Goal: Transaction & Acquisition: Purchase product/service

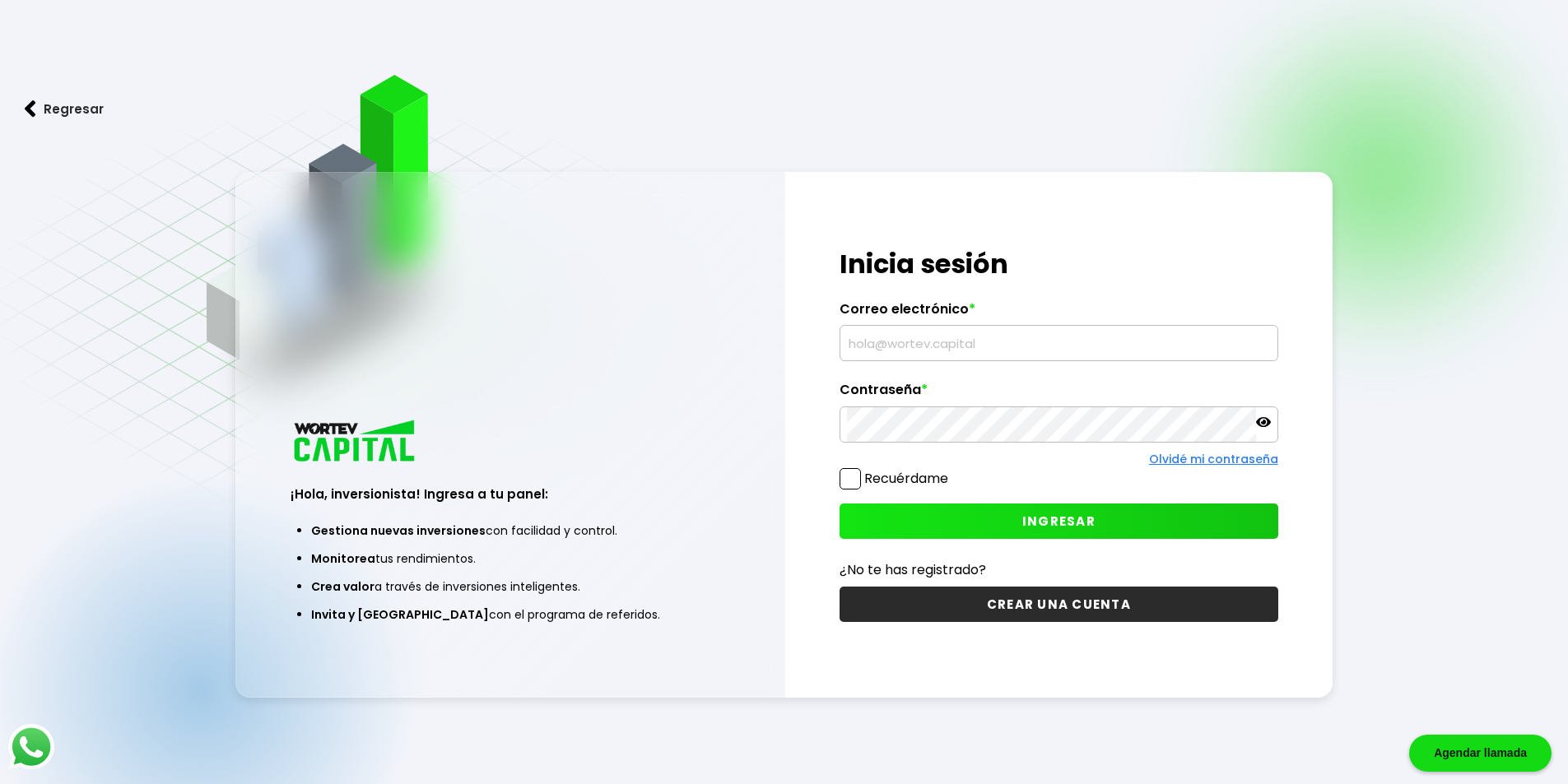
click at [990, 521] on button "INGRESAR" at bounding box center [1059, 520] width 439 height 35
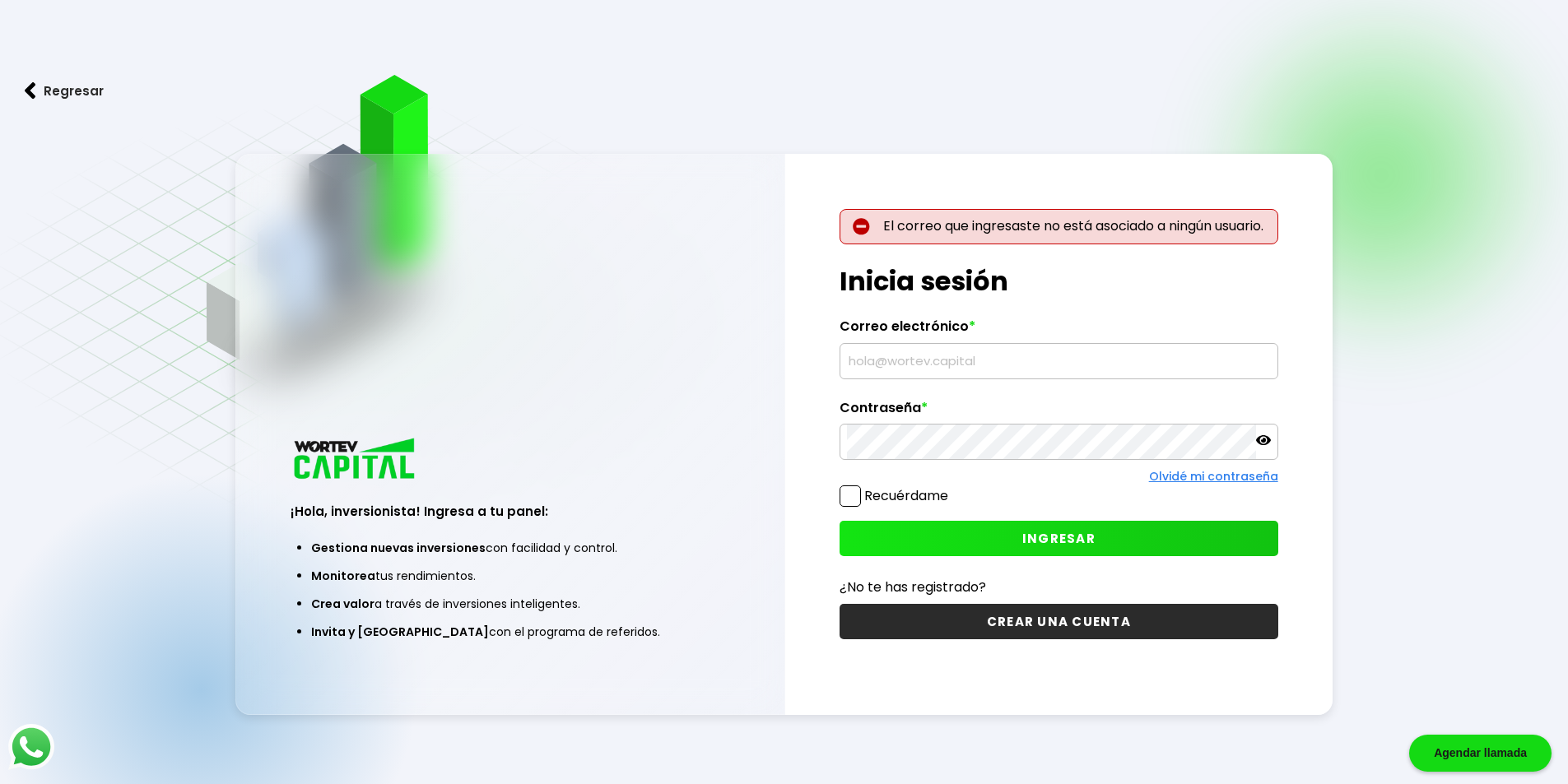
click at [1020, 359] on input "text" at bounding box center [1059, 361] width 424 height 34
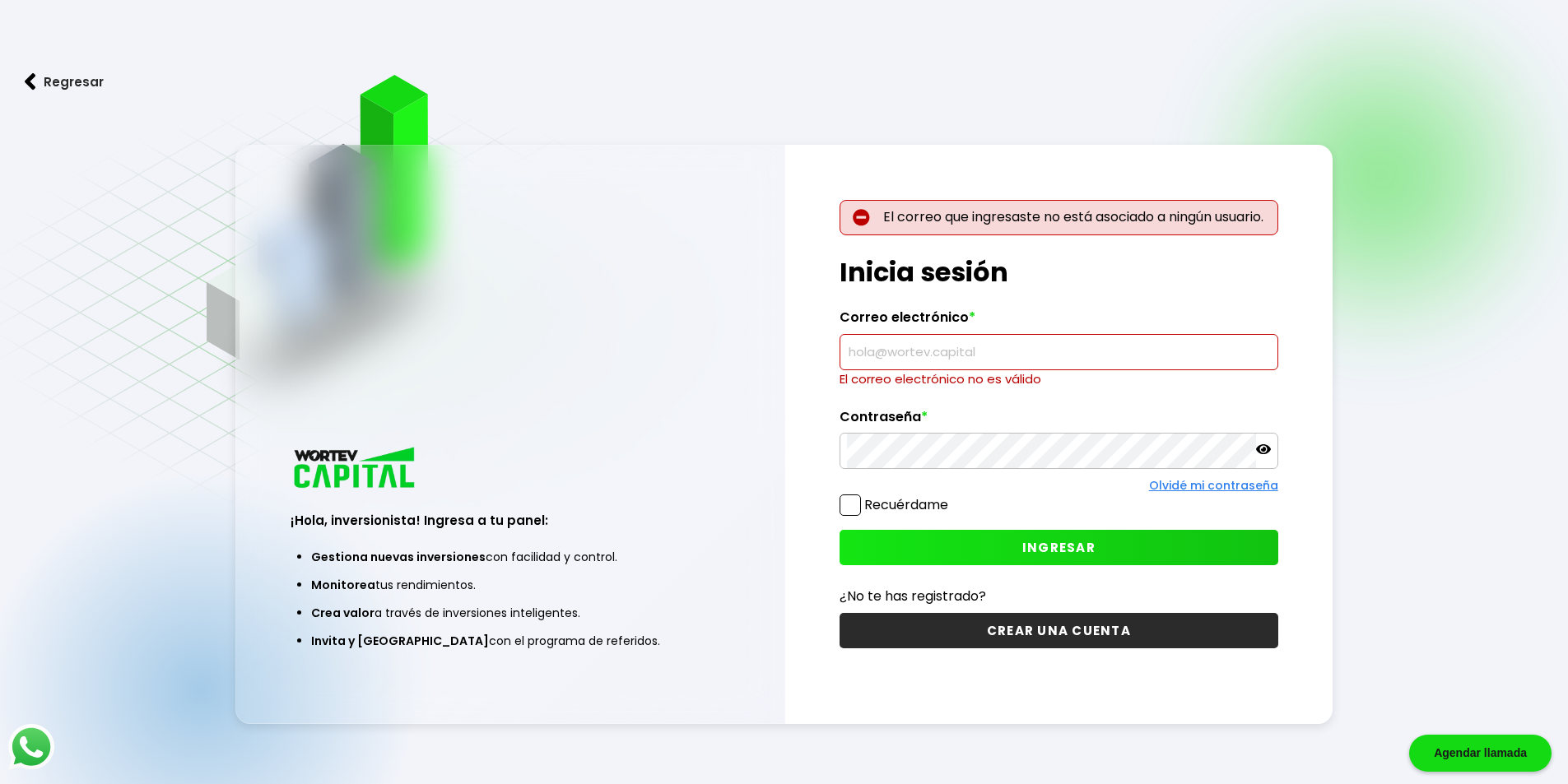
drag, startPoint x: 803, startPoint y: 349, endPoint x: 807, endPoint y: 306, distance: 43.2
click at [802, 348] on div "El correo que ingresaste no está asociado a ningún usuario. ¡Hola, inversionist…" at bounding box center [1060, 434] width 548 height 579
click at [995, 352] on input "text" at bounding box center [1059, 352] width 424 height 34
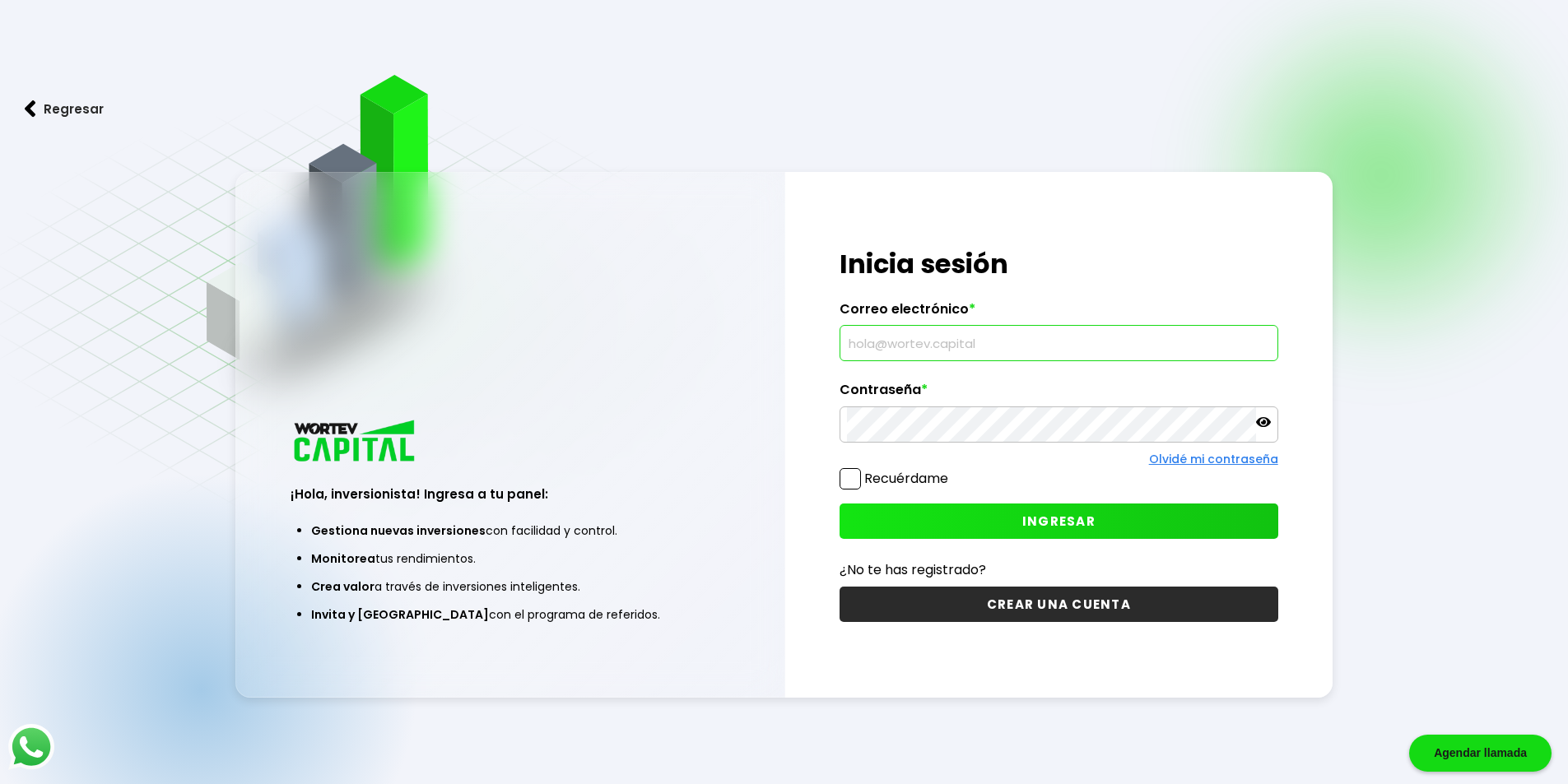
click at [1095, 330] on input "text" at bounding box center [1059, 343] width 424 height 34
type input "[EMAIL_ADDRESS][DOMAIN_NAME]"
click at [916, 478] on label "Recuérdame" at bounding box center [906, 479] width 84 height 19
click at [951, 470] on input "Recuérdame" at bounding box center [951, 470] width 0 height 0
click at [1029, 516] on span "INGRESAR" at bounding box center [1059, 521] width 73 height 17
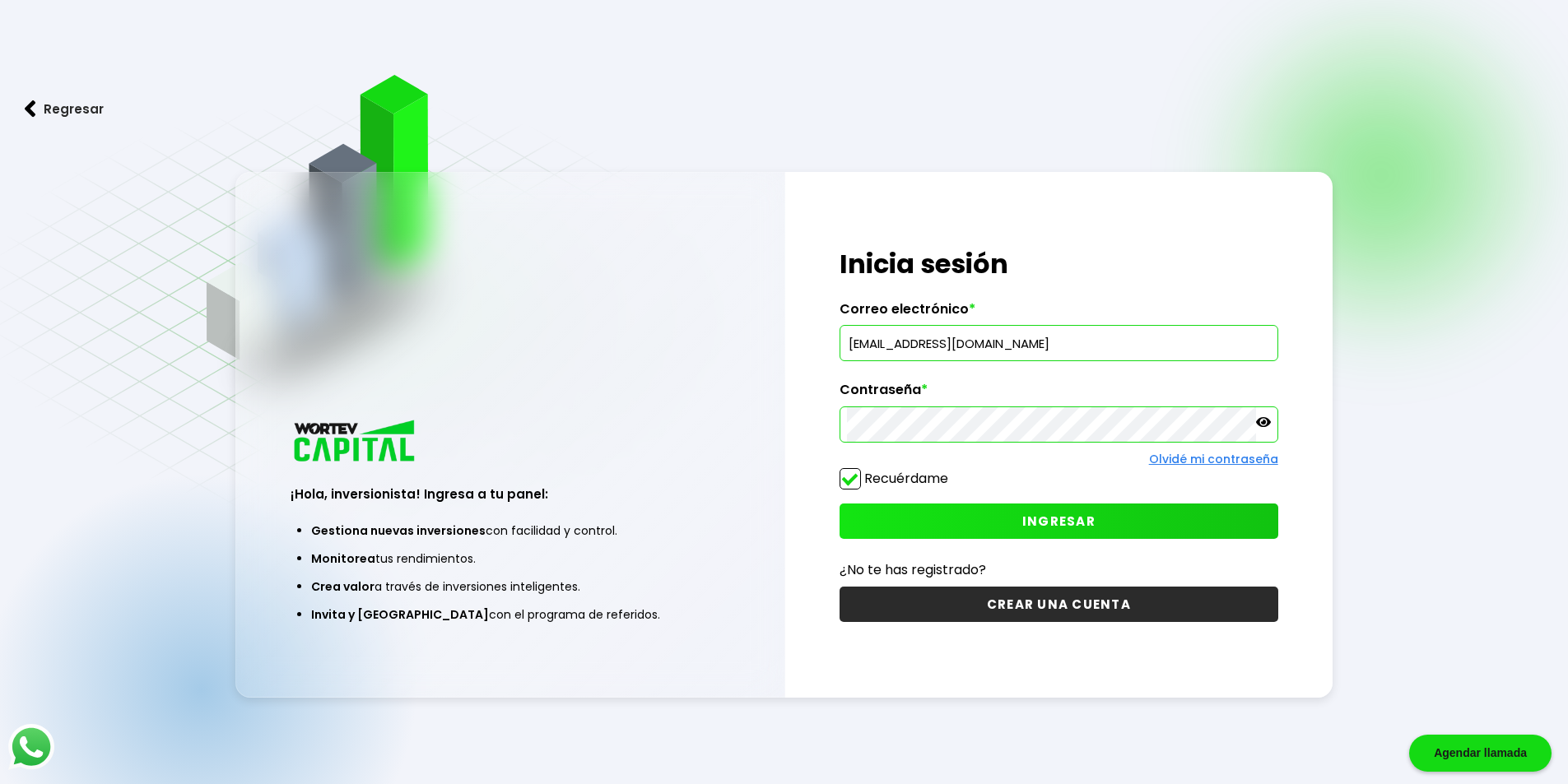
click at [1082, 530] on button "INGRESAR" at bounding box center [1059, 520] width 439 height 35
click at [1265, 421] on icon at bounding box center [1264, 422] width 15 height 15
click at [783, 434] on div "¡Hola, inversionista! Ingresa a tu panel: Gestiona nuevas inversiones con facil…" at bounding box center [784, 434] width 1098 height 526
click at [781, 384] on div "¡Hola, inversionista! Ingresa a tu panel: Gestiona nuevas inversiones con facil…" at bounding box center [510, 531] width 548 height 334
click at [1026, 531] on button "INGRESAR" at bounding box center [1059, 520] width 439 height 35
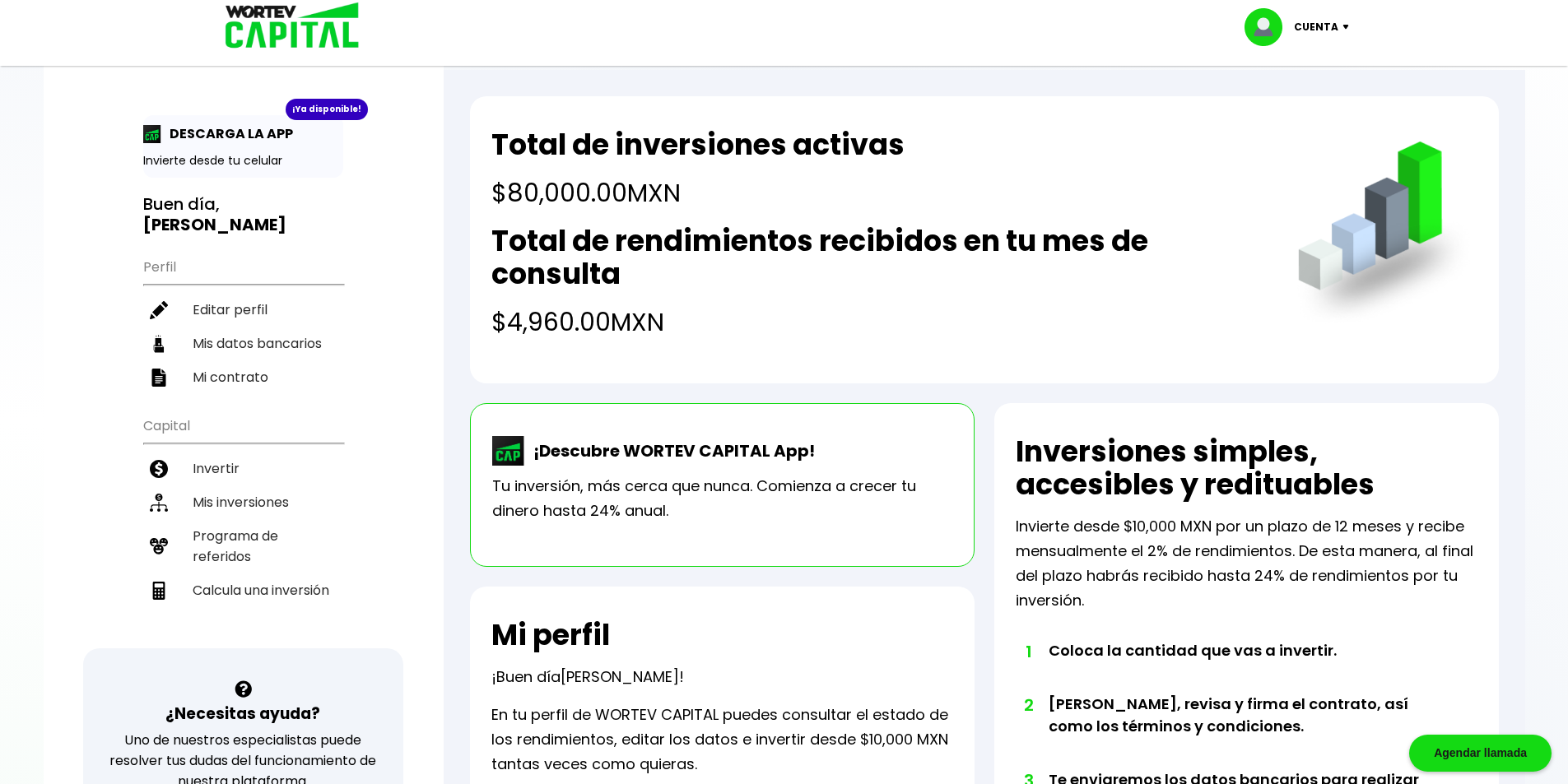
click at [784, 278] on h2 "Total de rendimientos recibidos en tu mes de consulta" at bounding box center [877, 257] width 773 height 65
click at [236, 452] on li "Invertir" at bounding box center [243, 469] width 200 height 34
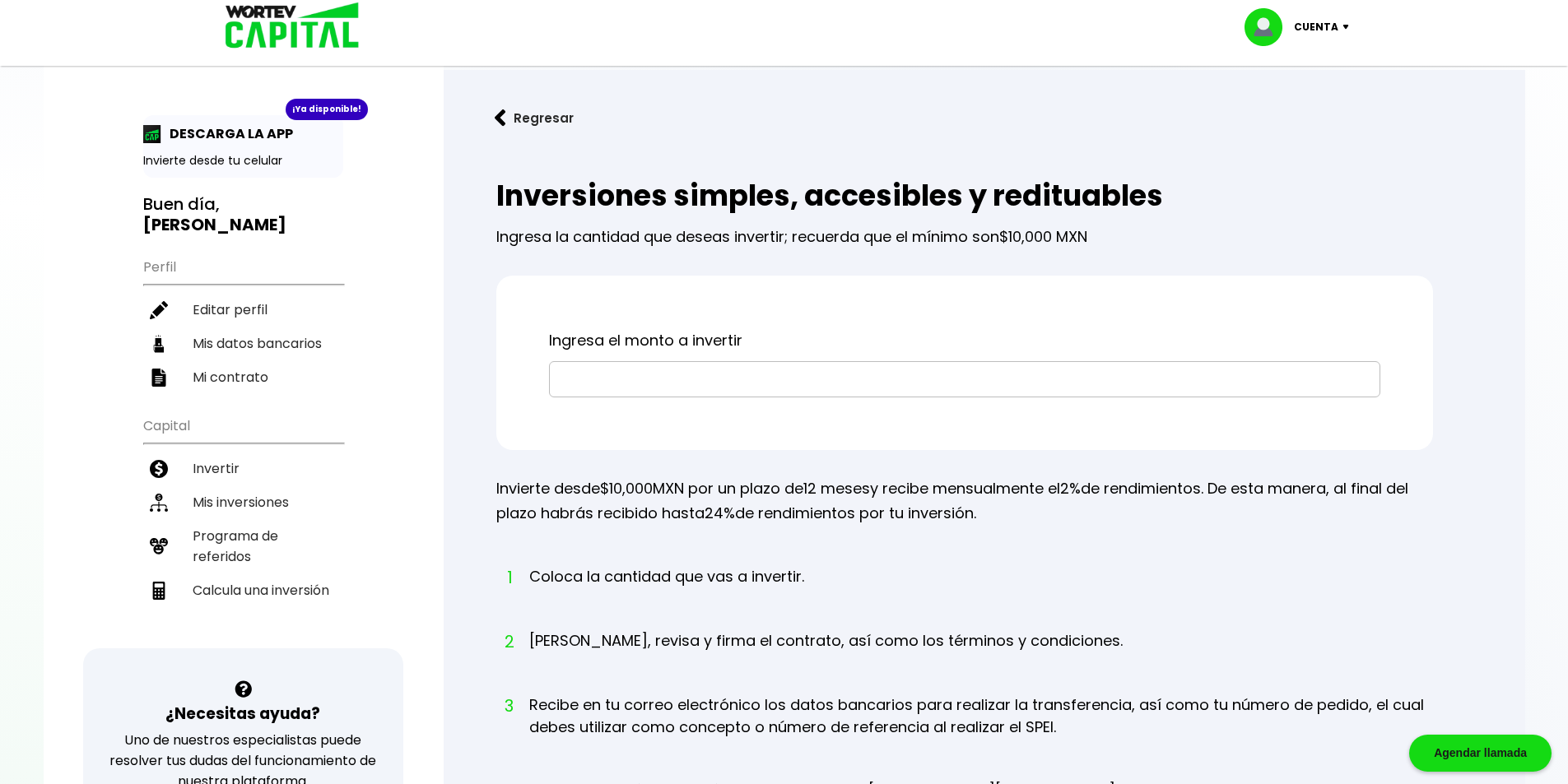
click at [750, 372] on input "text" at bounding box center [965, 379] width 817 height 34
type input "$10,000"
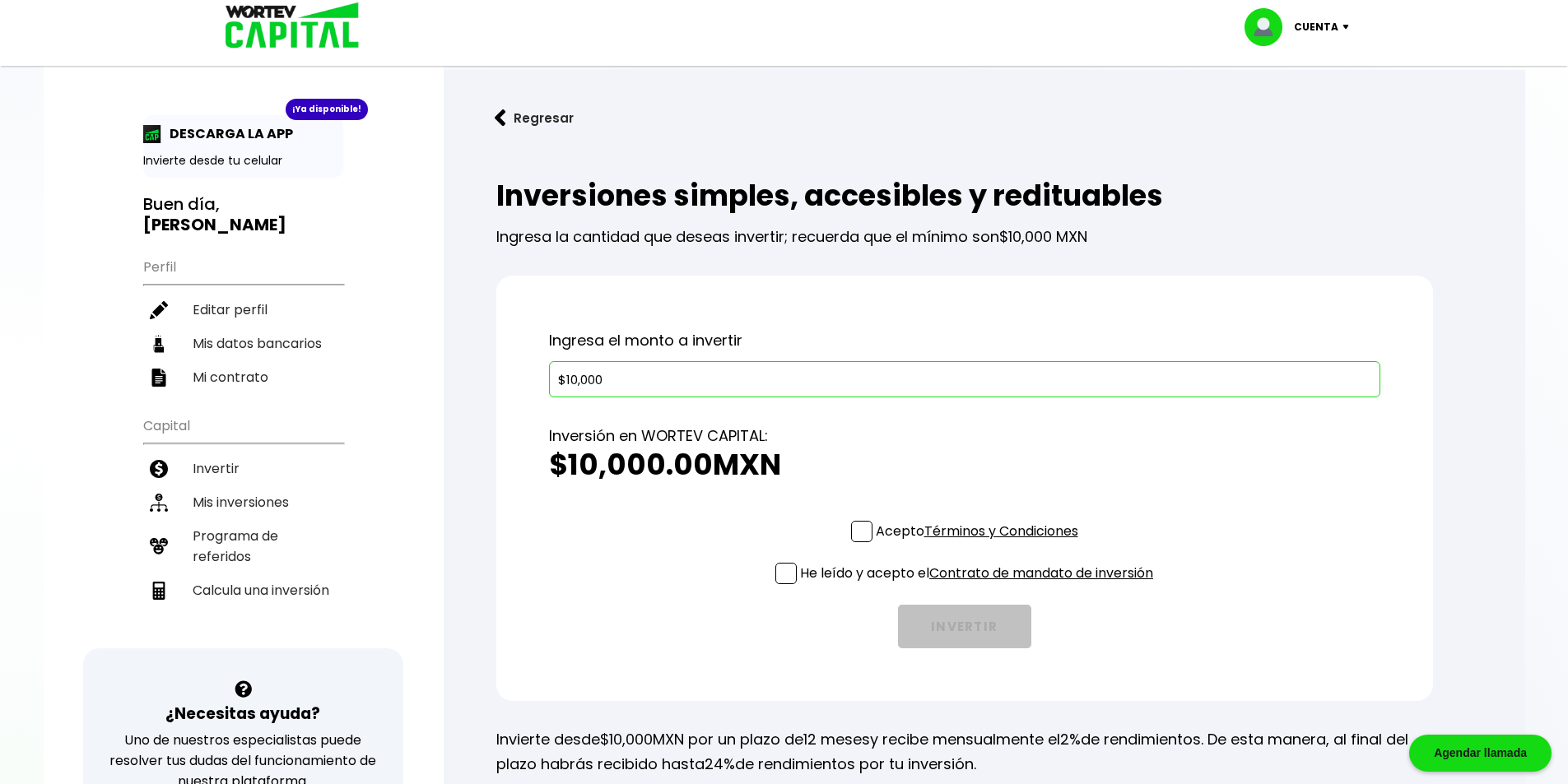
click at [865, 524] on span at bounding box center [861, 531] width 22 height 22
click at [981, 544] on input "Acepto Términos y Condiciones" at bounding box center [981, 544] width 0 height 0
click at [776, 570] on span at bounding box center [786, 574] width 22 height 22
click at [981, 586] on input "He leído y acepto el Contrato de mandato de inversión" at bounding box center [981, 586] width 0 height 0
click at [1004, 633] on button "INVERTIR" at bounding box center [965, 627] width 134 height 44
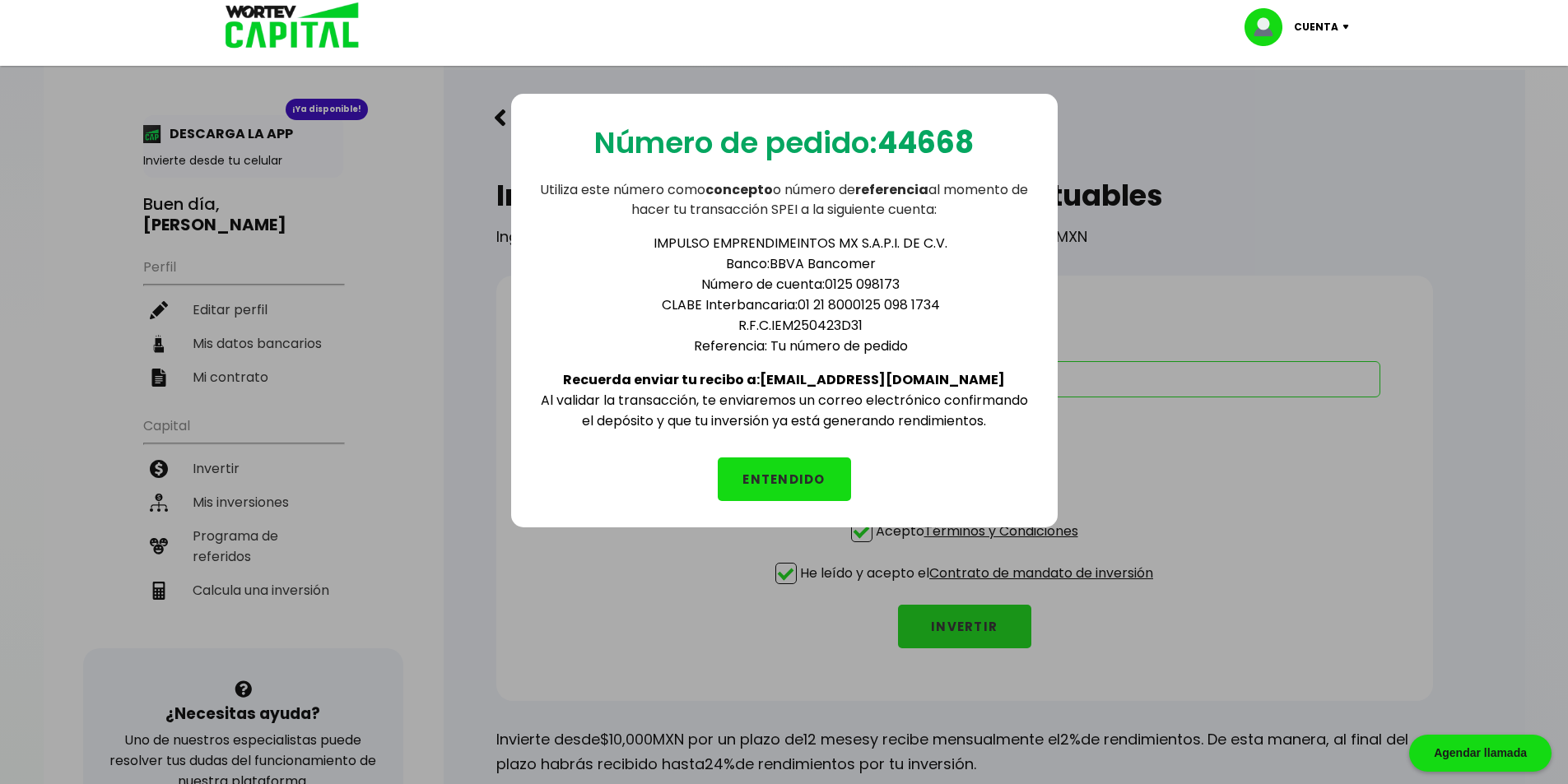
click at [930, 135] on b "44668" at bounding box center [926, 142] width 97 height 42
copy b "44668"
click at [815, 488] on button "ENTENDIDO" at bounding box center [784, 480] width 134 height 44
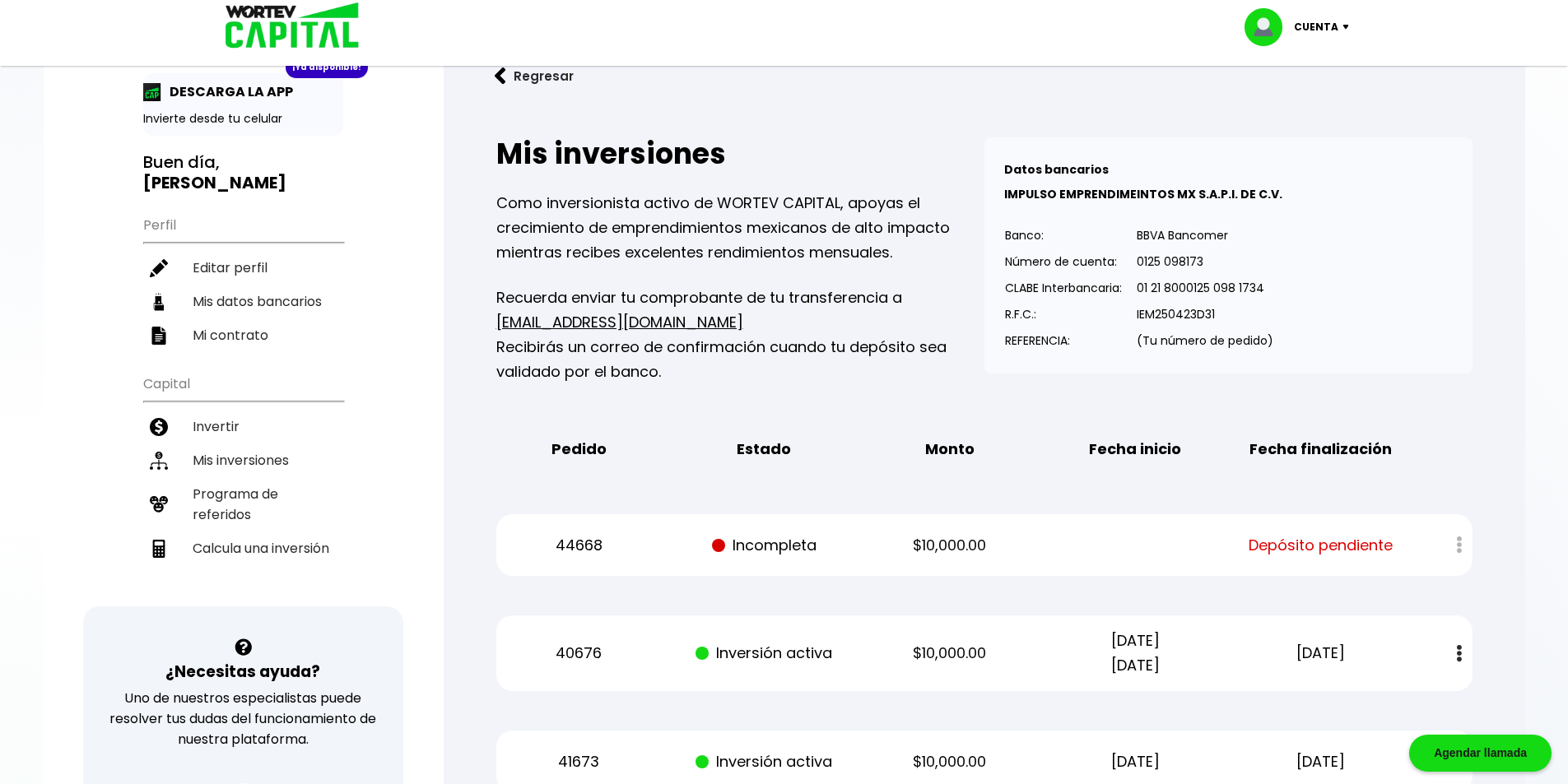
scroll to position [82, 0]
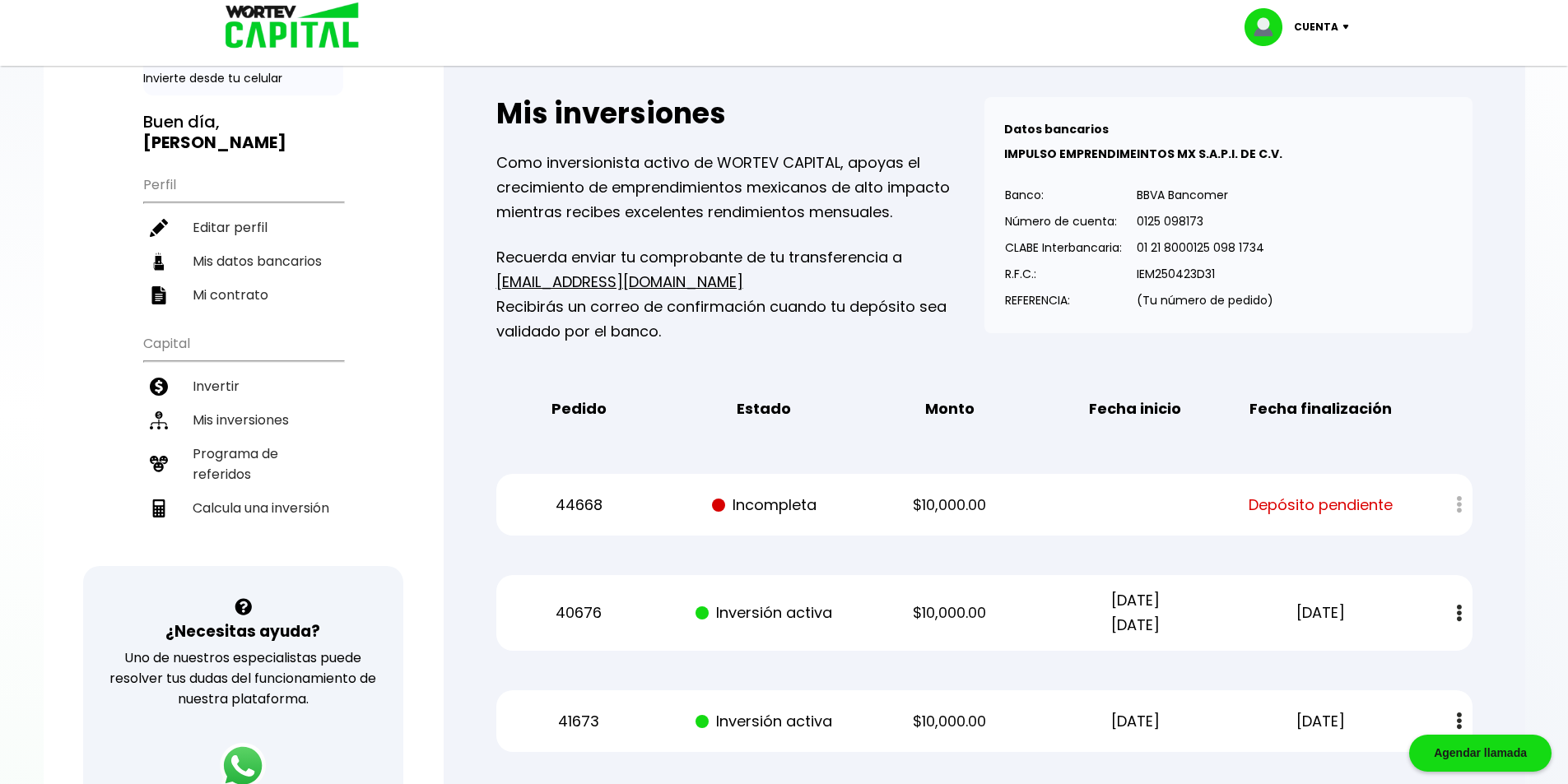
click at [591, 514] on p "44668" at bounding box center [579, 505] width 157 height 25
click at [590, 514] on p "44668" at bounding box center [579, 505] width 157 height 25
copy p "44668"
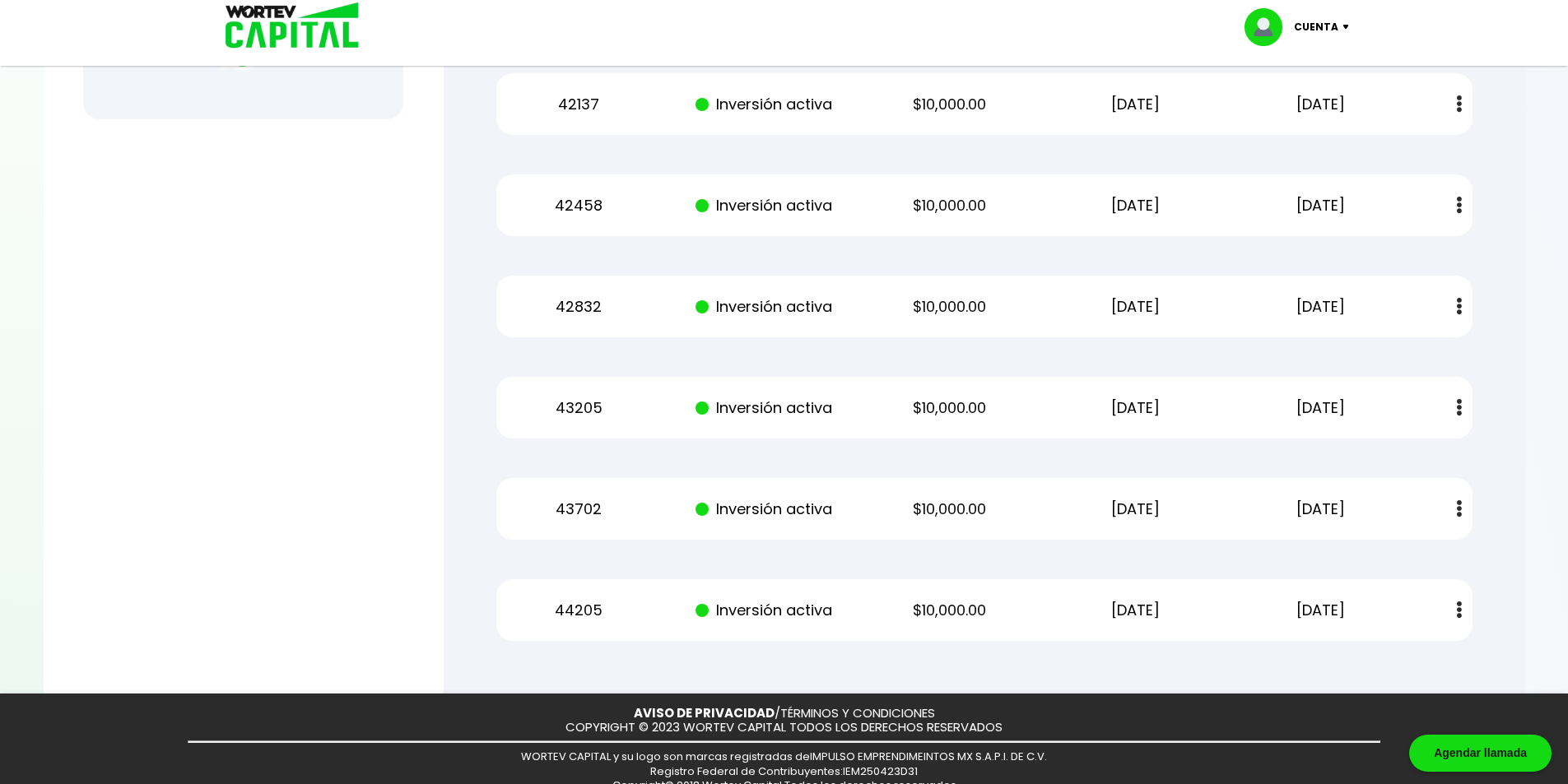
scroll to position [823, 0]
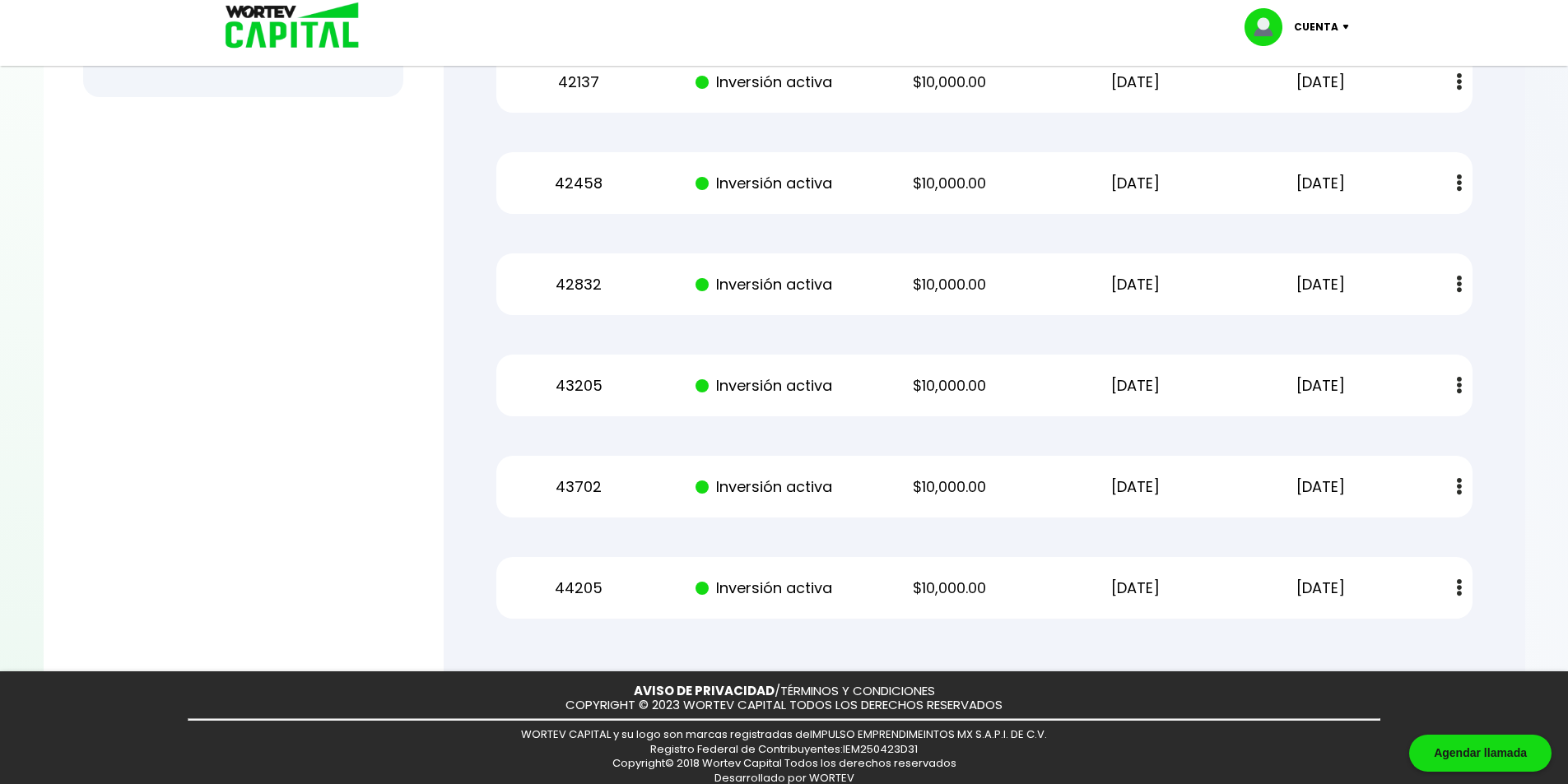
drag, startPoint x: 1164, startPoint y: 565, endPoint x: 639, endPoint y: 280, distance: 597.4
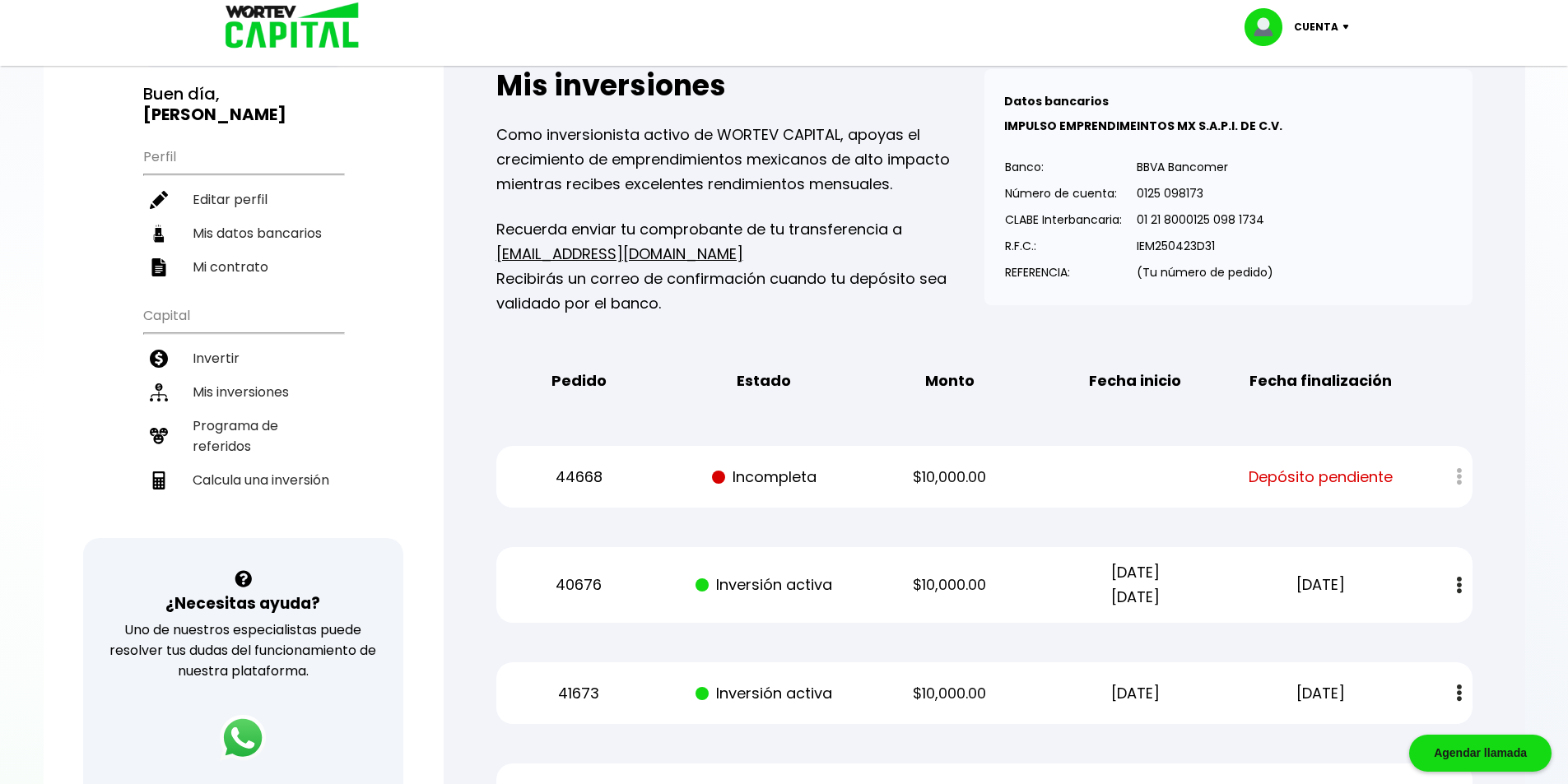
scroll to position [0, 0]
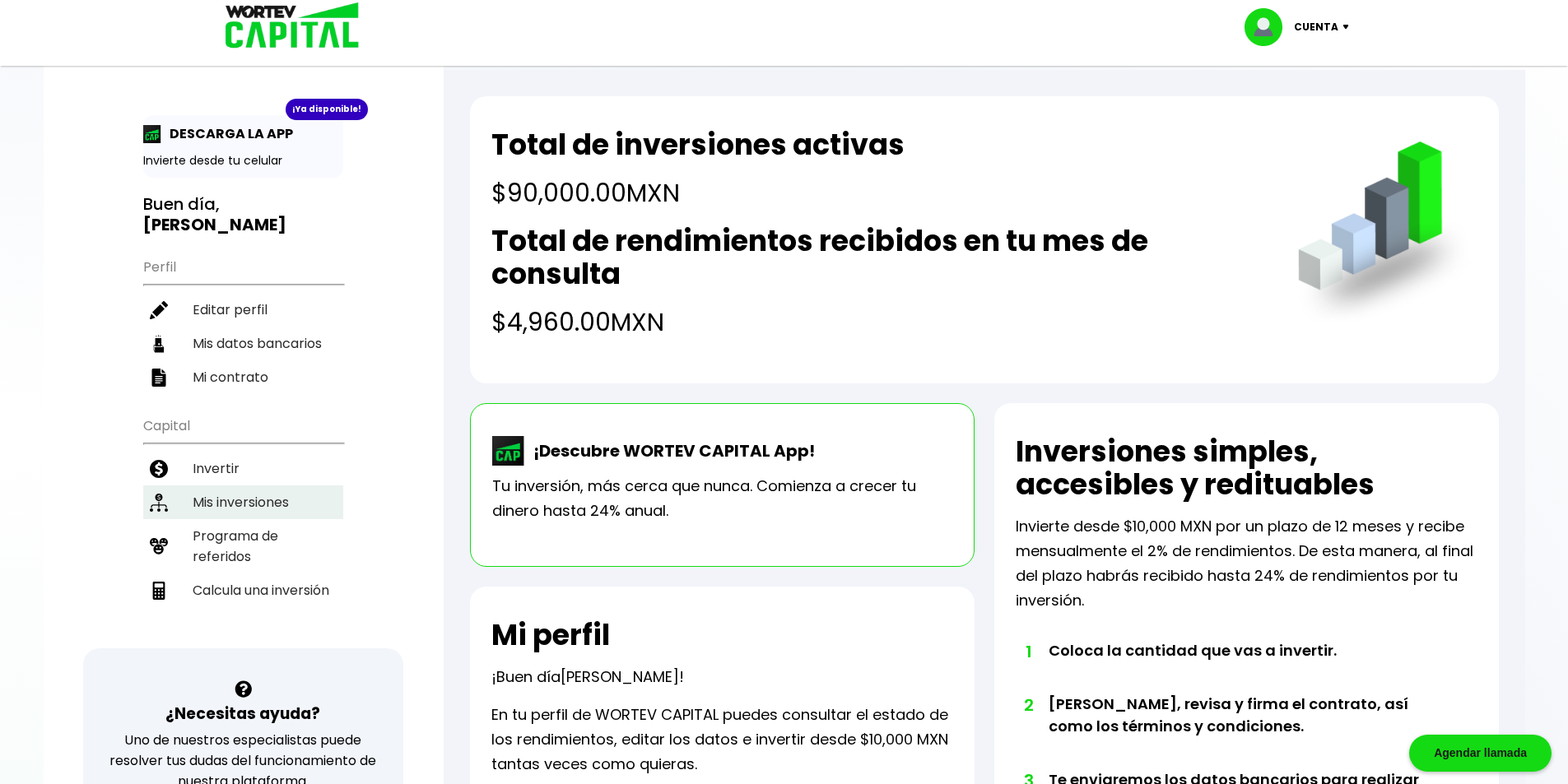
click at [240, 485] on li "Mis inversiones" at bounding box center [243, 502] width 200 height 34
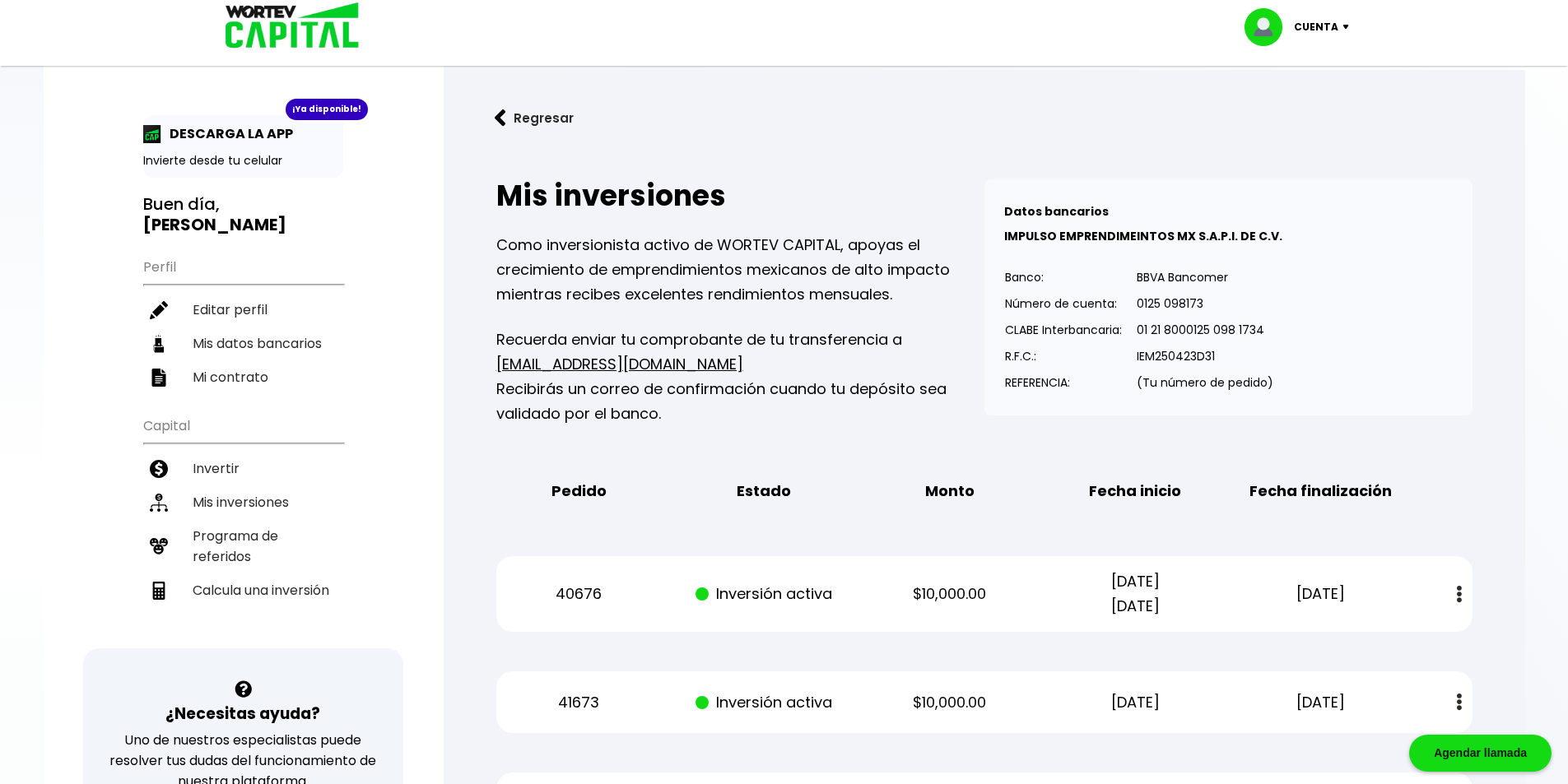
click at [219, 198] on h3 "Buen día, LUIS ENRIQUE" at bounding box center [243, 214] width 200 height 41
click at [228, 213] on b "[PERSON_NAME]" at bounding box center [214, 225] width 143 height 23
click at [491, 115] on button "Regresar" at bounding box center [534, 119] width 128 height 44
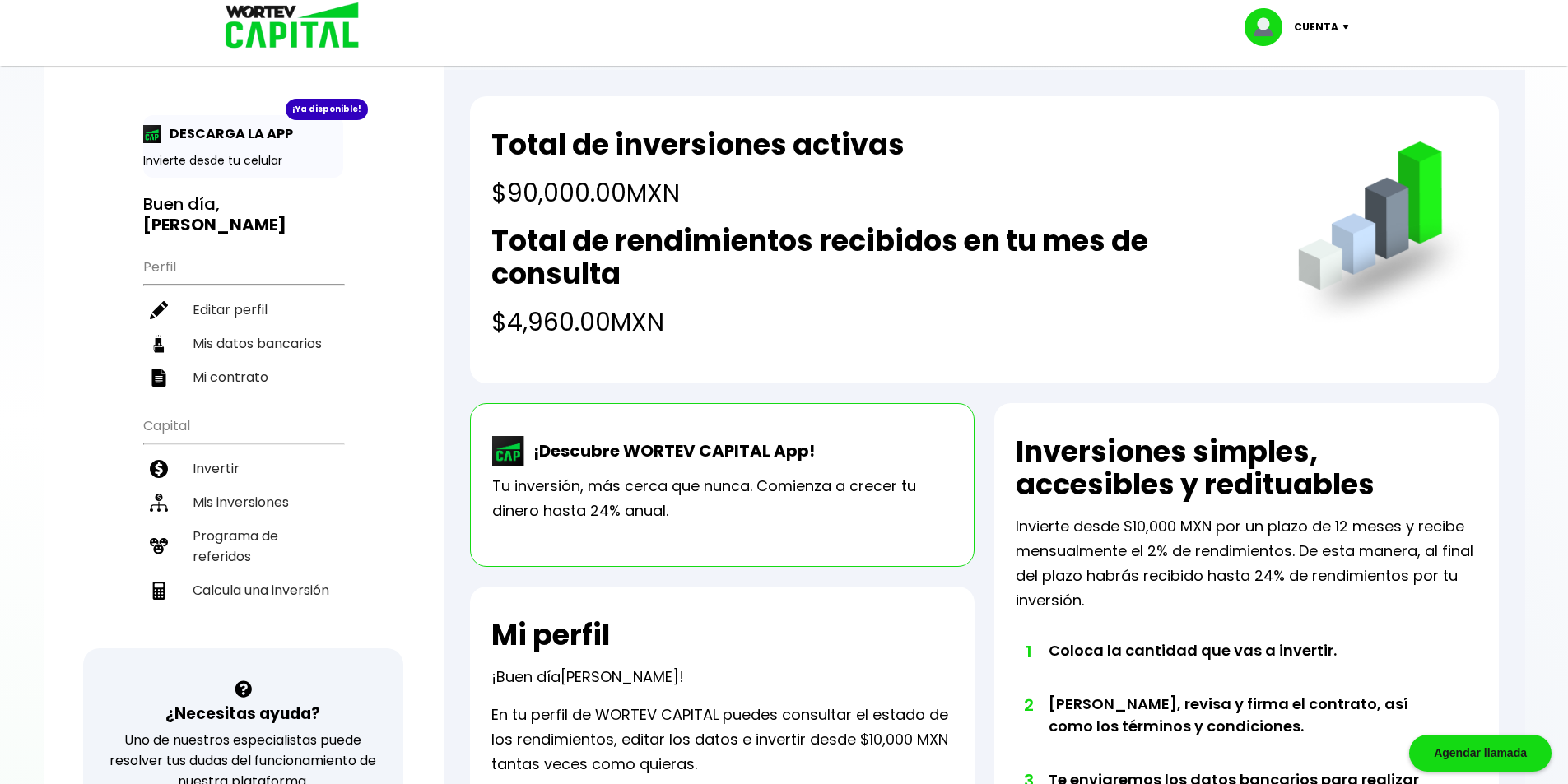
drag, startPoint x: 635, startPoint y: 299, endPoint x: 601, endPoint y: 187, distance: 117.0
click at [484, 120] on div "Total de inversiones activas $90,000.00 MXN Total de rendimientos recibidos en …" at bounding box center [985, 240] width 1029 height 287
click at [830, 272] on h2 "Total de rendimientos recibidos en tu mes de consulta" at bounding box center [877, 257] width 773 height 65
drag, startPoint x: 789, startPoint y: 322, endPoint x: 491, endPoint y: 144, distance: 347.1
click at [496, 146] on div "Total de inversiones activas $90,000.00 MXN Total de rendimientos recibidos en …" at bounding box center [877, 234] width 773 height 212
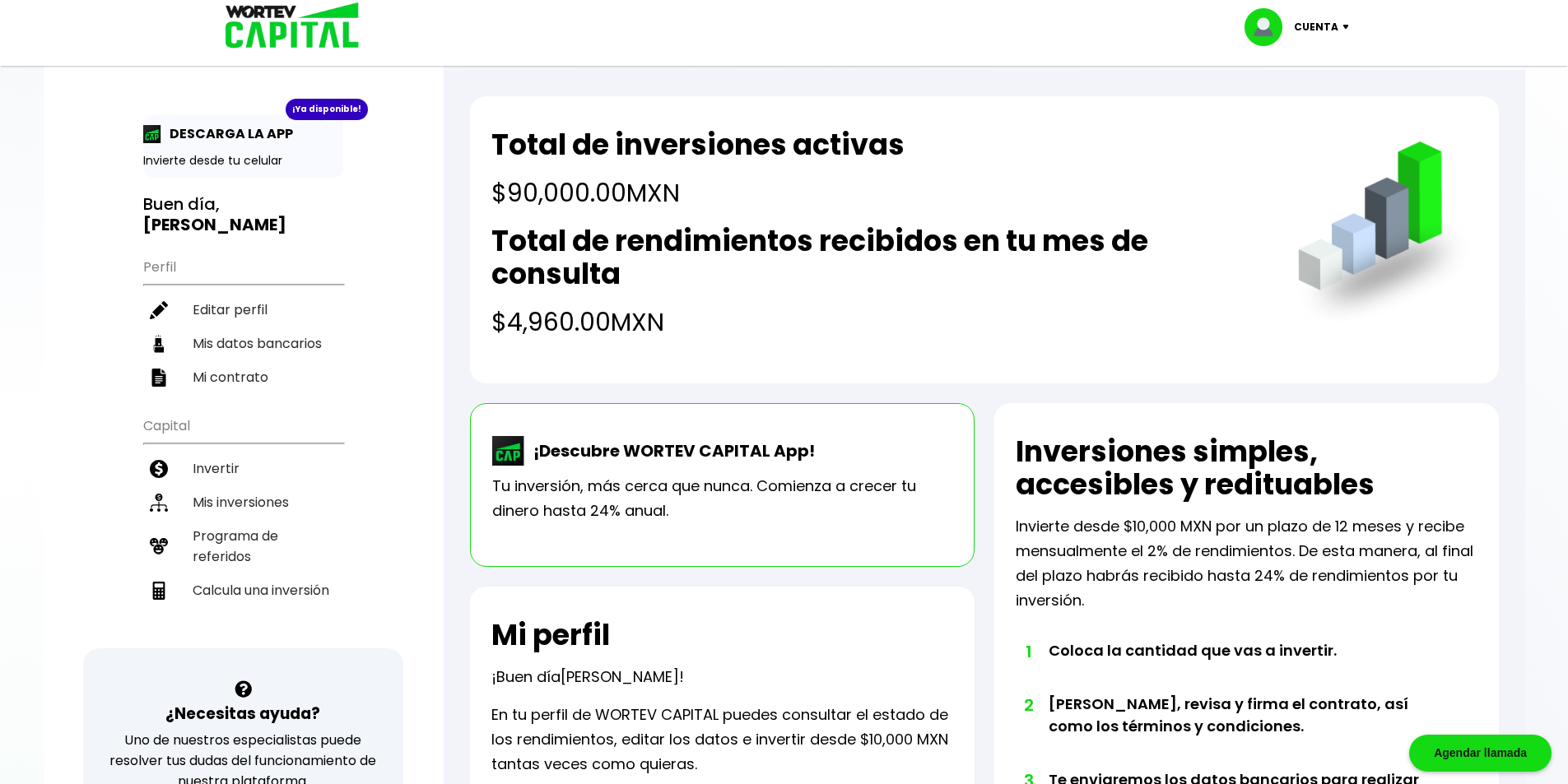
click at [790, 231] on h2 "Total de rendimientos recibidos en tu mes de consulta" at bounding box center [877, 257] width 773 height 65
click at [228, 452] on li "Invertir" at bounding box center [243, 469] width 200 height 34
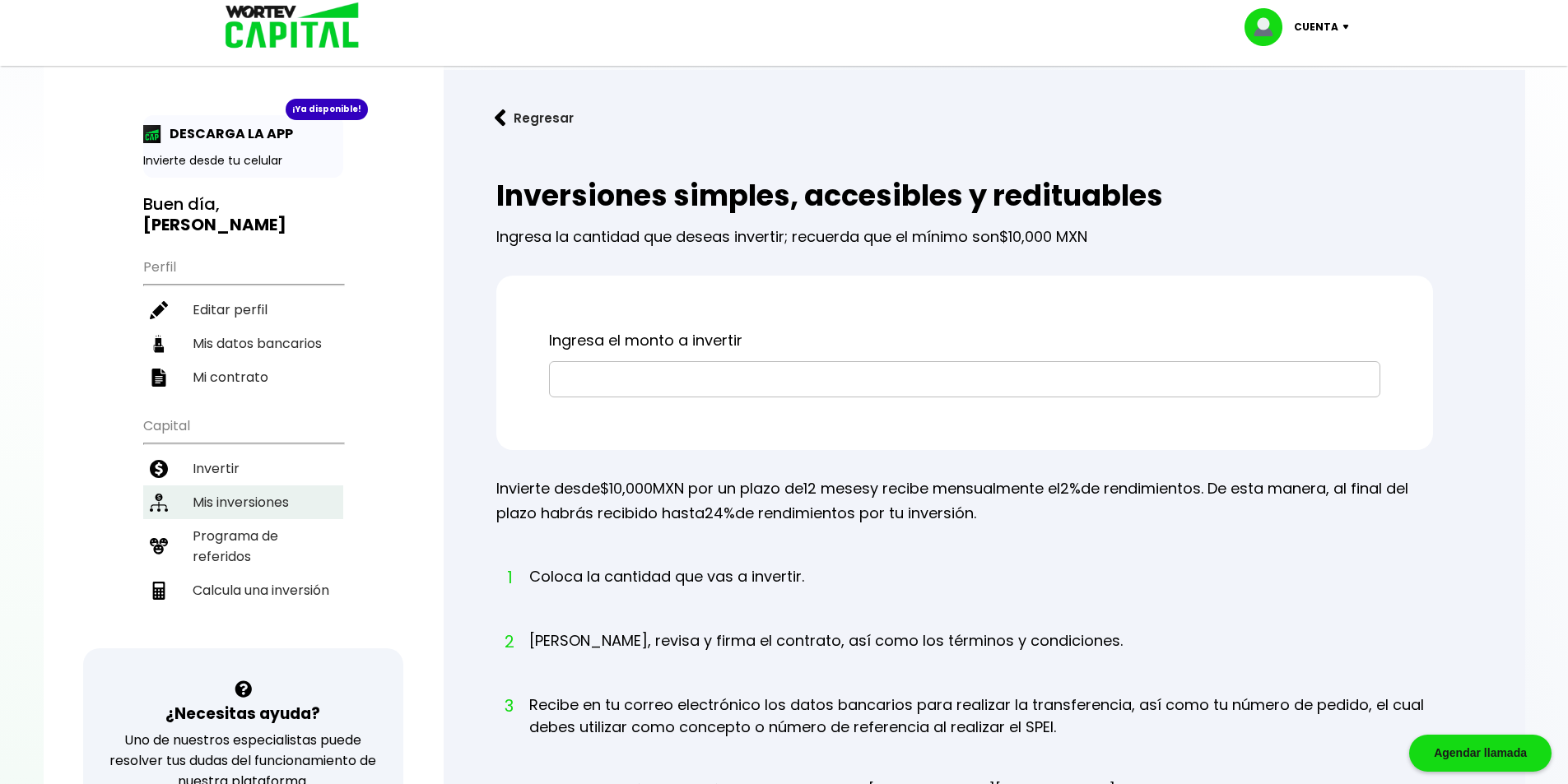
click at [236, 485] on li "Mis inversiones" at bounding box center [243, 502] width 200 height 34
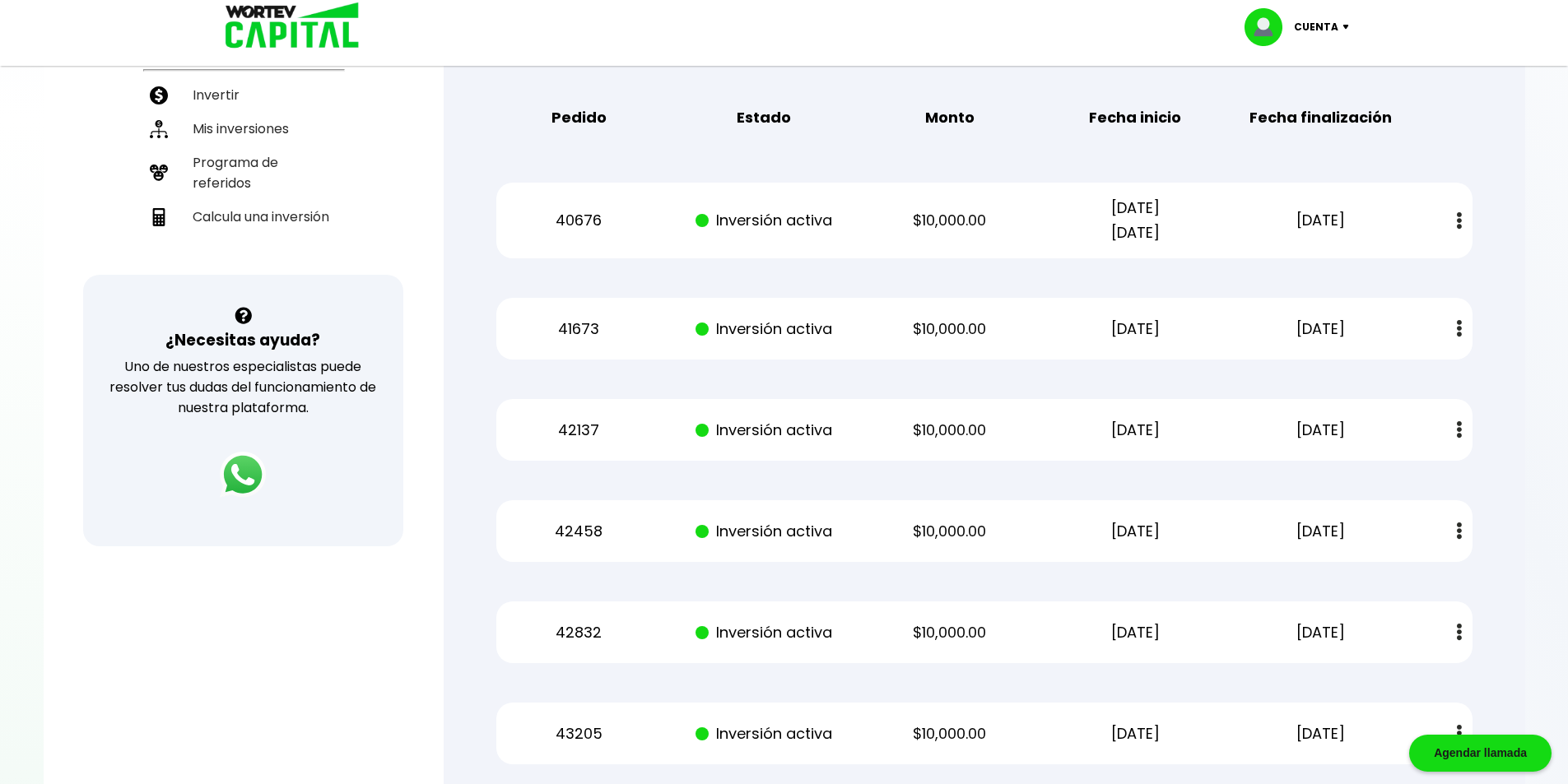
scroll to position [344, 0]
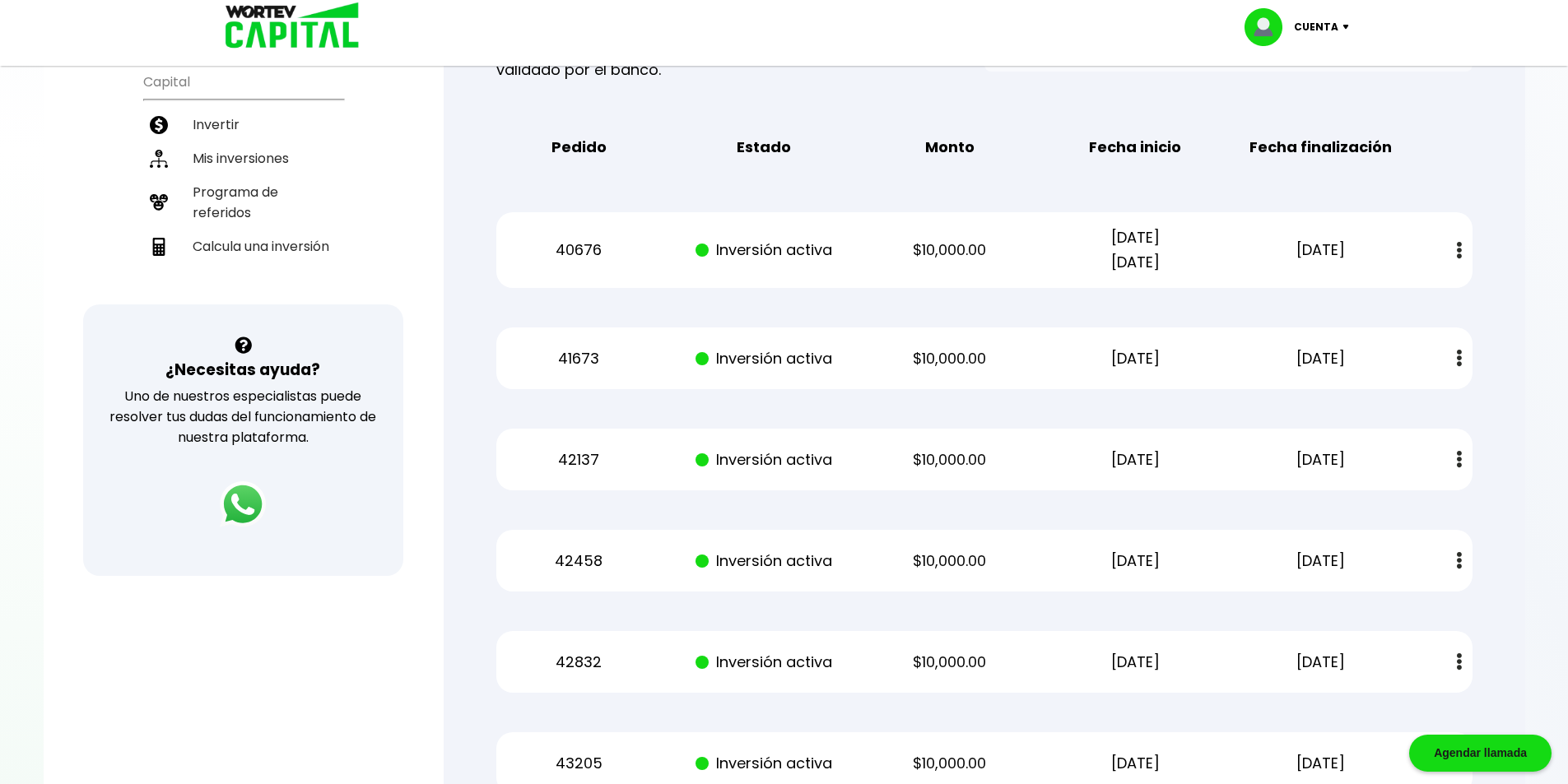
drag, startPoint x: 1378, startPoint y: 247, endPoint x: 437, endPoint y: 221, distance: 941.4
click at [437, 221] on div "¡Ya disponible! DESCARGA LA APP Invierte desde tu celular Buen día, LUIS ENRIQU…" at bounding box center [784, 411] width 1482 height 1478
click at [901, 176] on div "Mis inversiones Como inversionista activo de WORTEV CAPITAL, apoyas el crecimie…" at bounding box center [985, 466] width 1029 height 1315
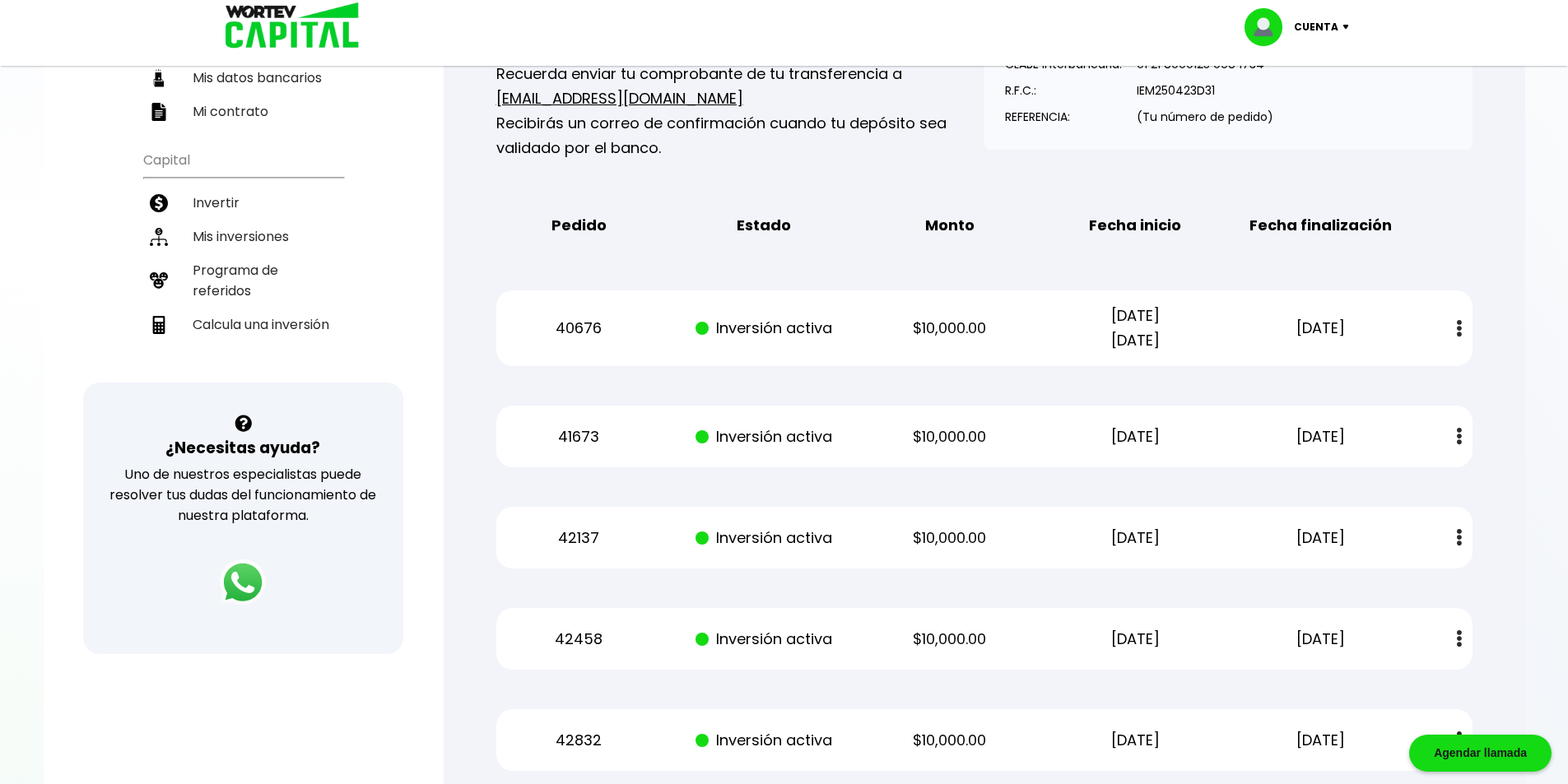
scroll to position [262, 0]
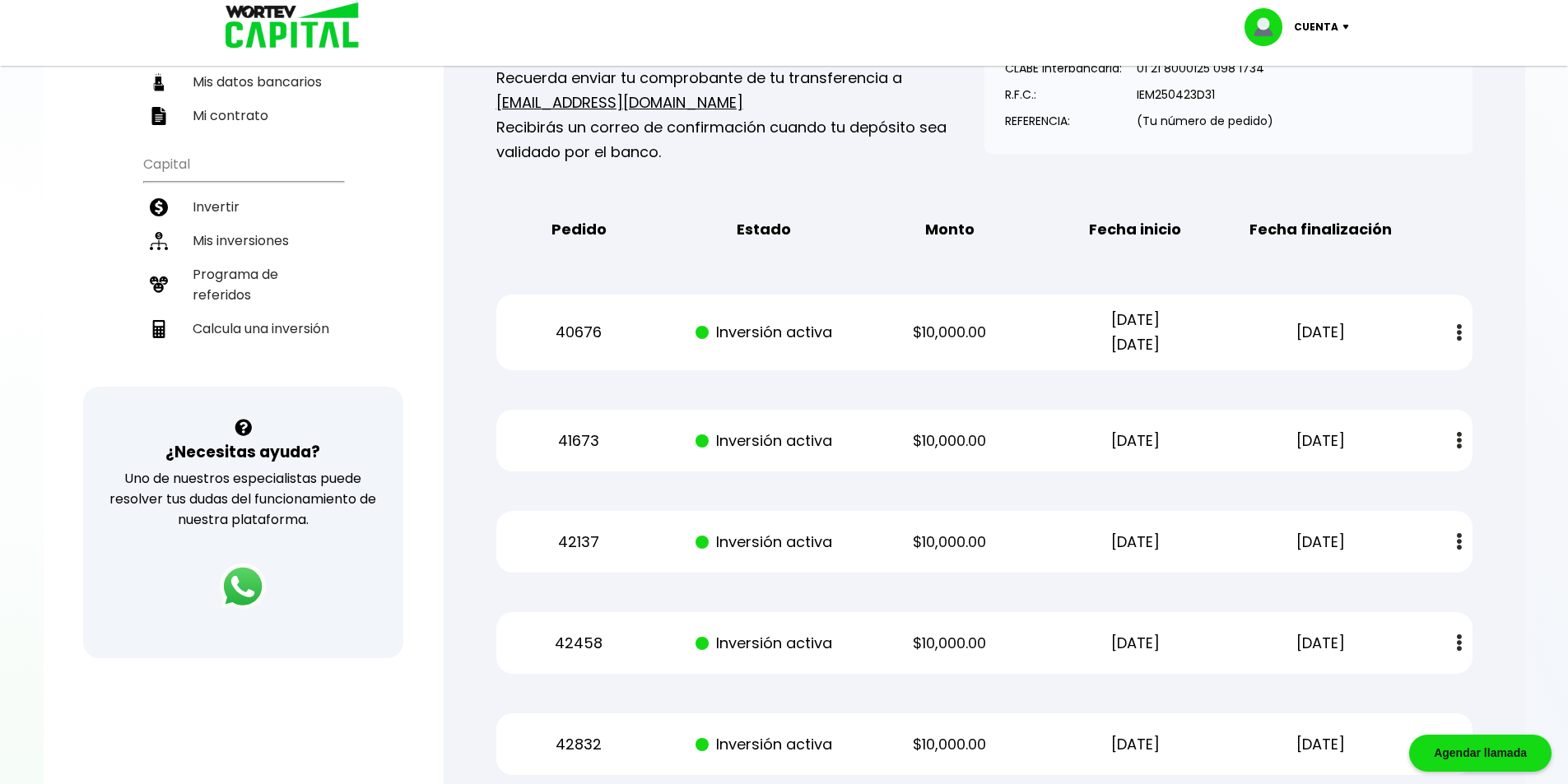
click at [1495, 265] on div "Mis inversiones Como inversionista activo de WORTEV CAPITAL, apoyas el crecimie…" at bounding box center [985, 548] width 1029 height 1315
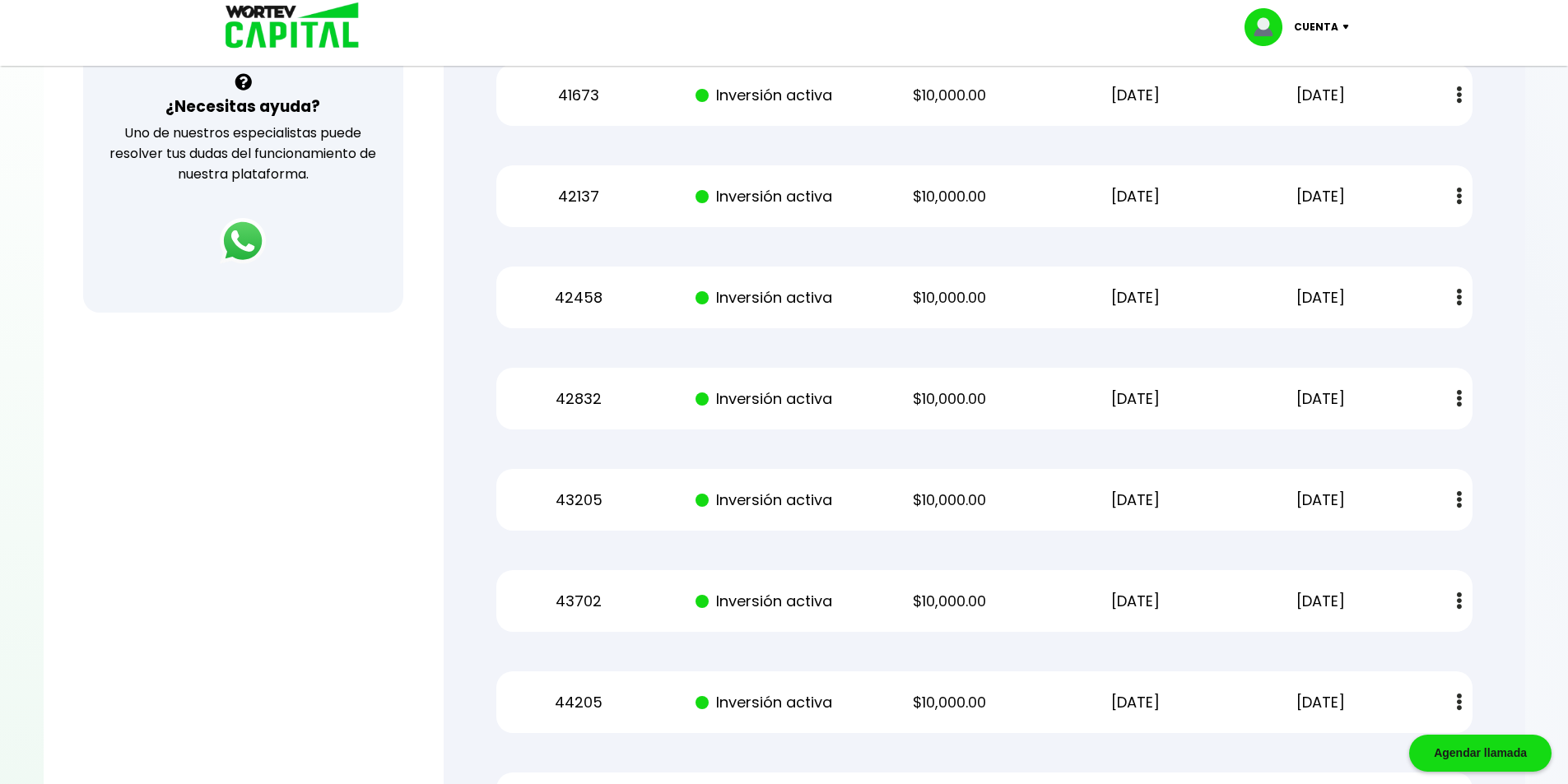
scroll to position [838, 0]
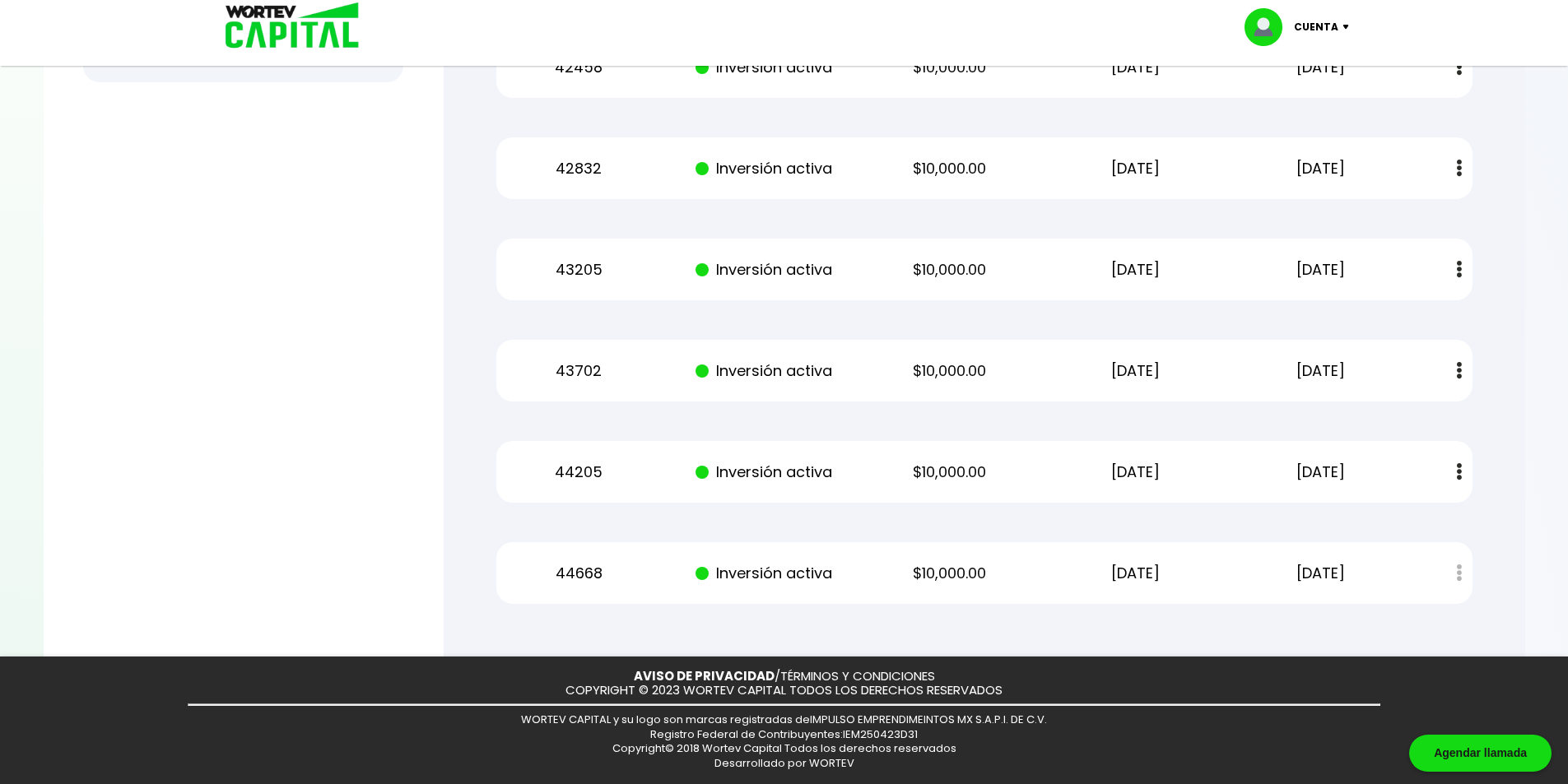
drag, startPoint x: 1380, startPoint y: 584, endPoint x: 722, endPoint y: 146, distance: 790.4
drag, startPoint x: 1340, startPoint y: 572, endPoint x: 924, endPoint y: 410, distance: 446.4
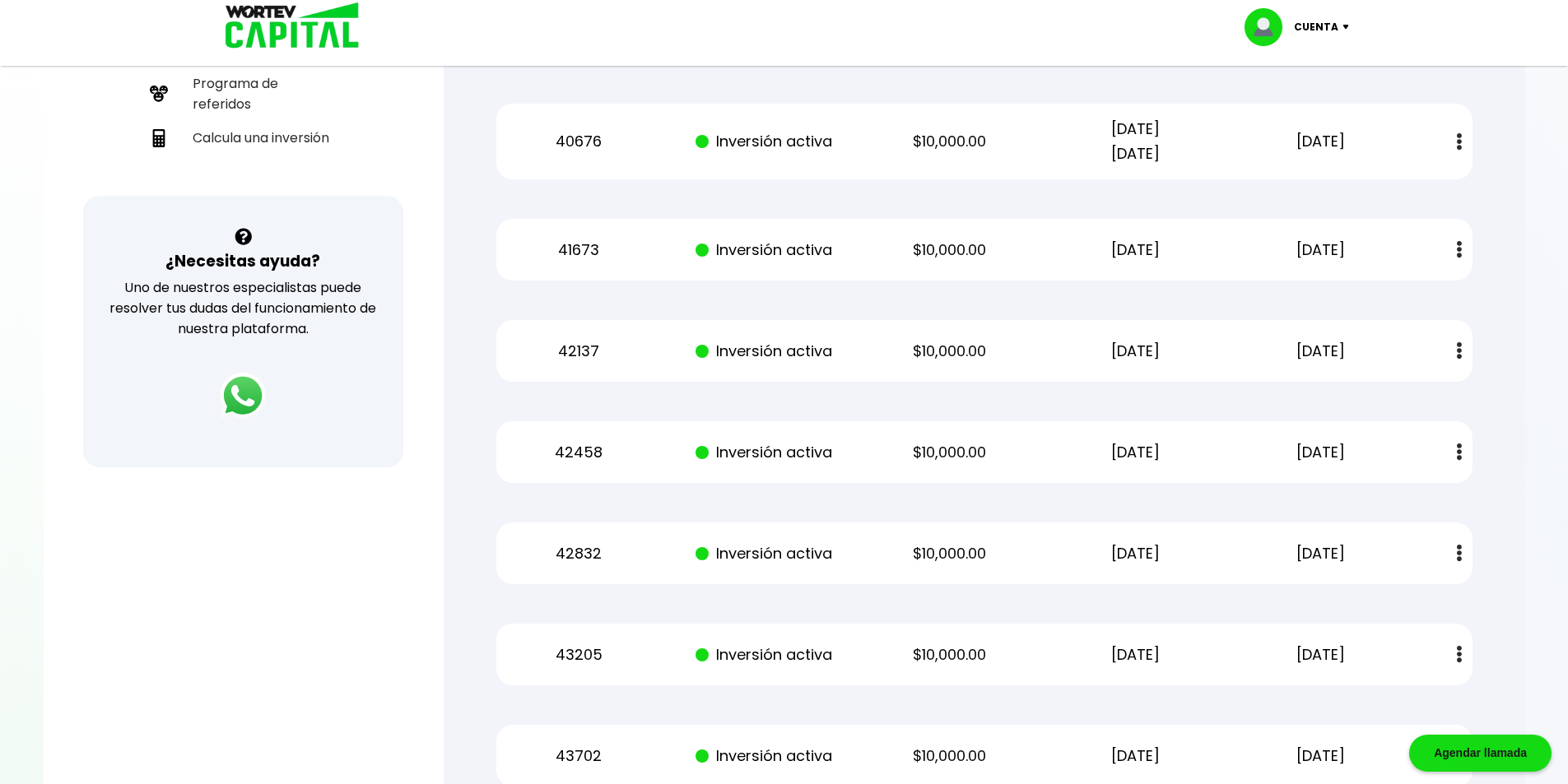
scroll to position [494, 0]
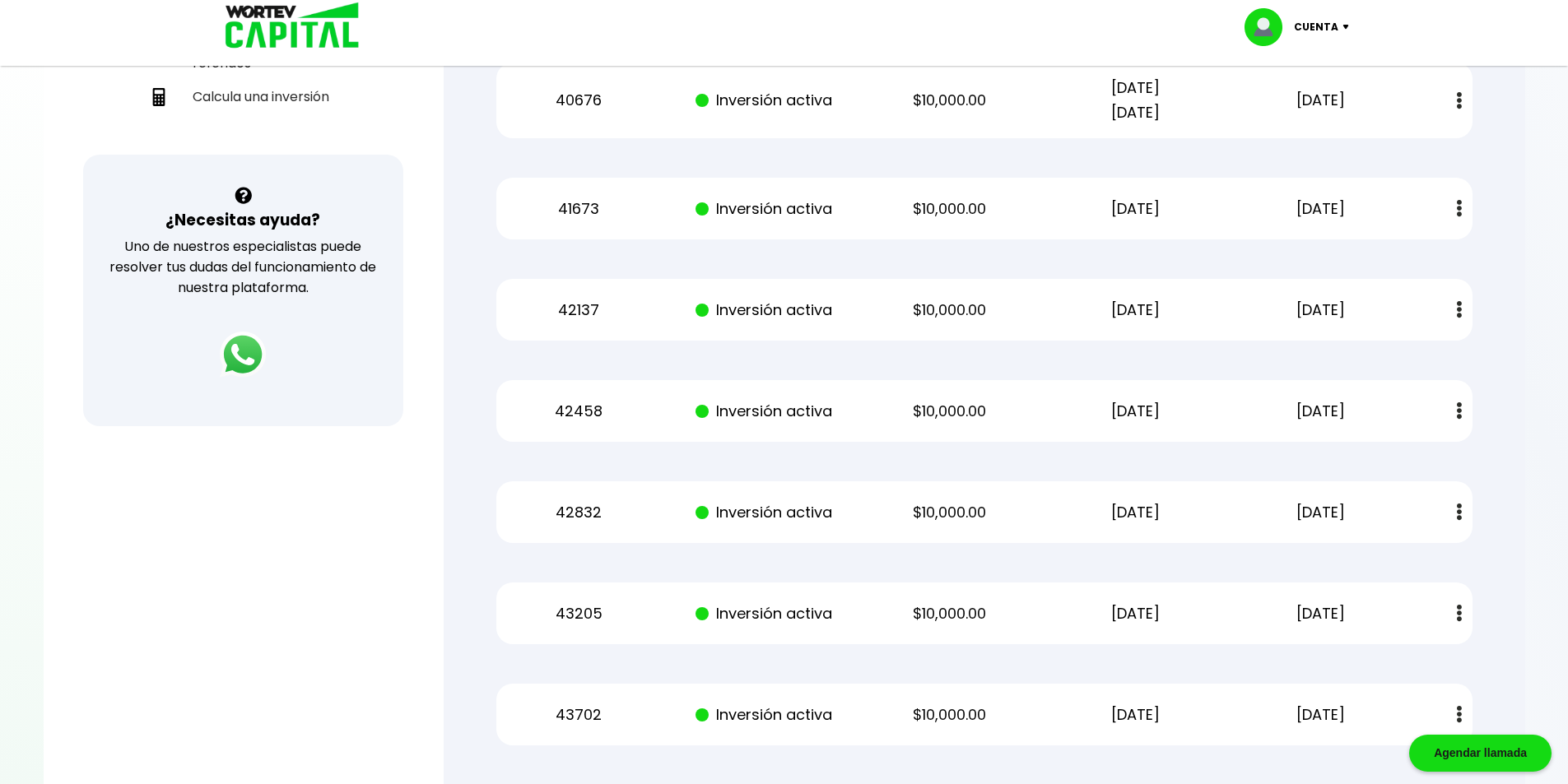
drag, startPoint x: 1381, startPoint y: 307, endPoint x: 484, endPoint y: 280, distance: 897.4
click at [484, 280] on div "Mis inversiones Como inversionista activo de WORTEV CAPITAL, apoyas el crecimie…" at bounding box center [985, 317] width 1029 height 1315
click at [1132, 336] on div "42137 Inversión activa $10,000.00 01/04/2025 01/04/2026 Estado de cuenta" at bounding box center [984, 309] width 976 height 62
click at [859, 132] on div "40676 Inversión activa $10,000.00 26/12/2024 26/12/2025 26/12/2025 Estado de cu…" at bounding box center [984, 100] width 976 height 76
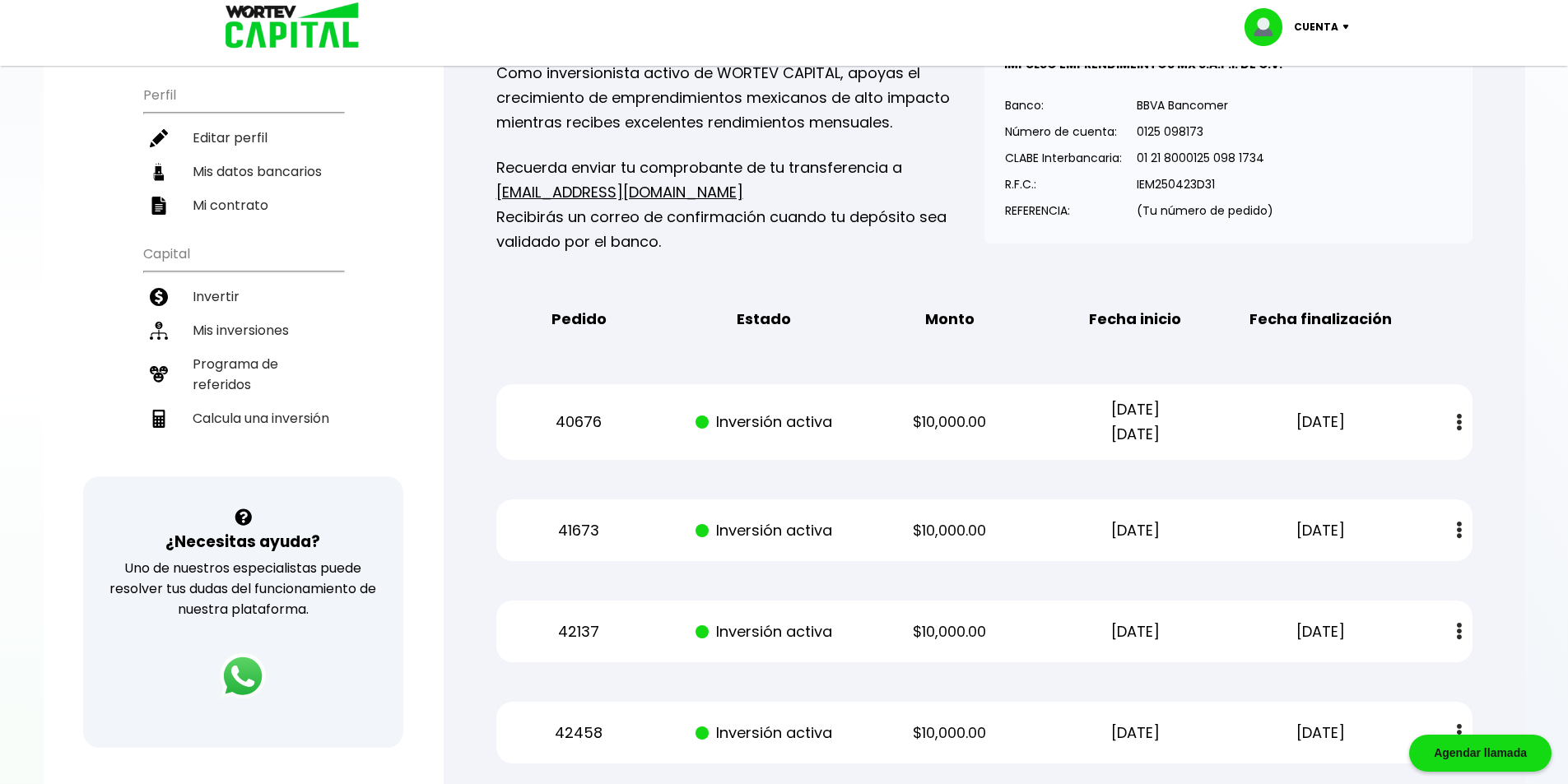
scroll to position [0, 0]
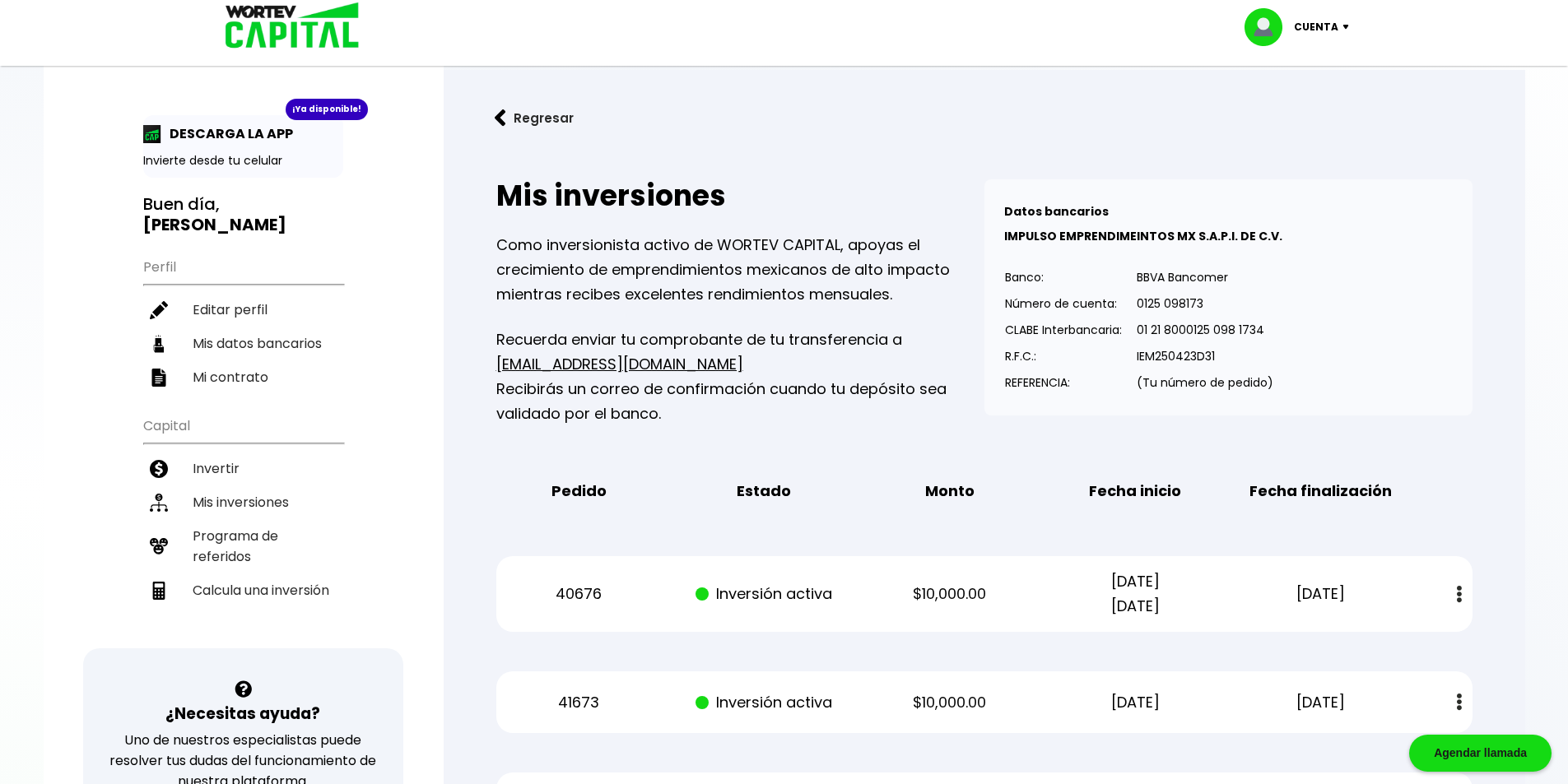
click at [1340, 28] on img at bounding box center [1349, 27] width 22 height 5
click at [1311, 114] on li "Cerrar sesión" at bounding box center [1299, 110] width 132 height 34
